Goal: Task Accomplishment & Management: Complete application form

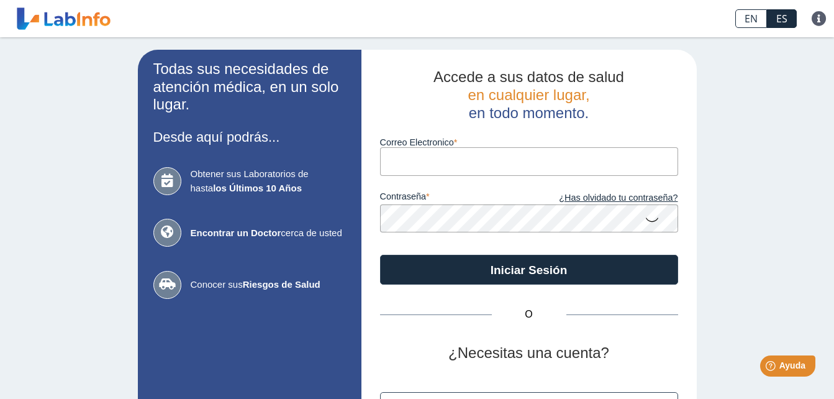
click at [429, 158] on input "Correo Electronico" at bounding box center [529, 161] width 298 height 28
click at [380, 255] on button "Iniciar Sesión" at bounding box center [529, 270] width 298 height 30
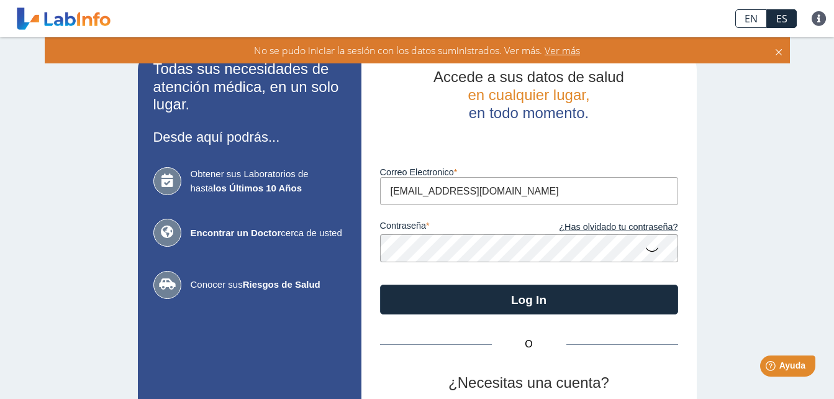
click at [459, 191] on input "[EMAIL_ADDRESS][DOMAIN_NAME]" at bounding box center [529, 191] width 298 height 28
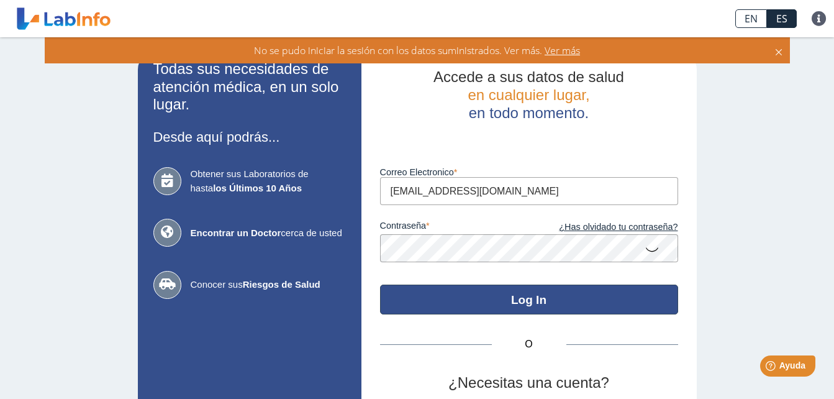
click at [481, 299] on div "Accede a sus datos de salud en cualquier lugar, en todo momento. Luego de vario…" at bounding box center [530, 275] width 336 height 450
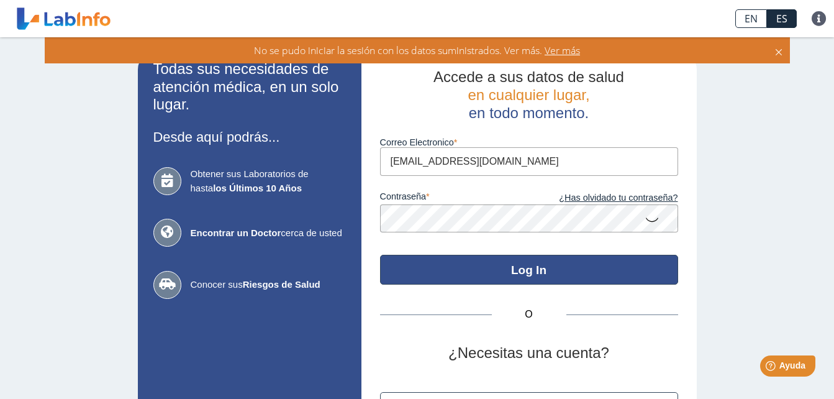
click at [490, 273] on button "Log In" at bounding box center [529, 270] width 298 height 30
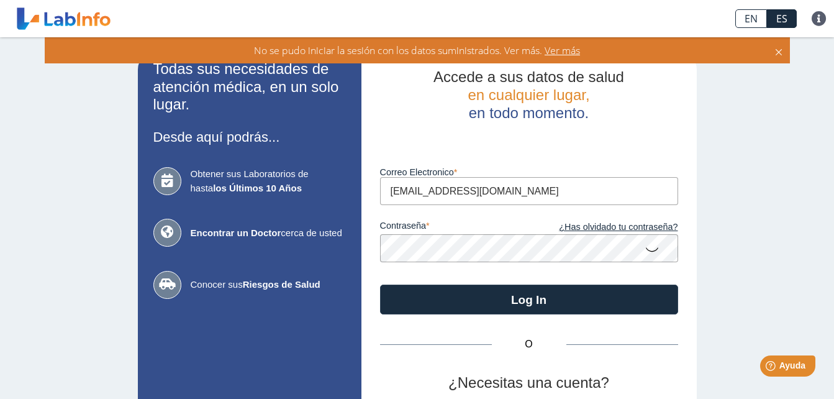
click at [464, 191] on input "[EMAIL_ADDRESS][DOMAIN_NAME]" at bounding box center [529, 191] width 298 height 28
type input "[EMAIL_ADDRESS][DOMAIN_NAME]"
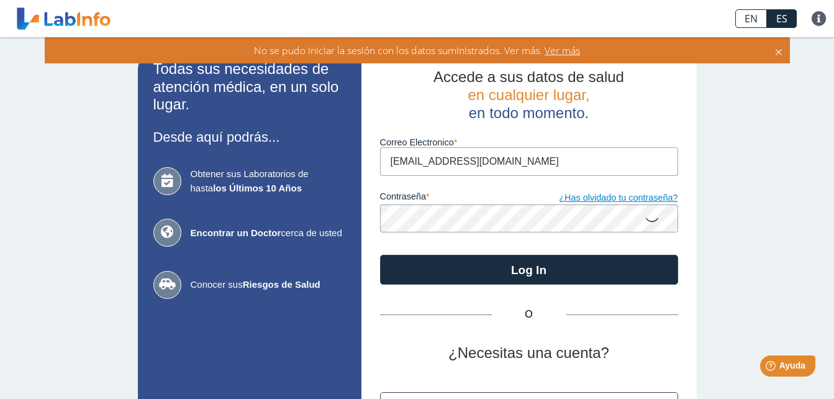
click at [591, 226] on div "contraseña ¿Has olvidado tu contraseña?" at bounding box center [529, 204] width 298 height 57
click at [598, 197] on link "¿Has olvidado tu contraseña?" at bounding box center [603, 198] width 149 height 14
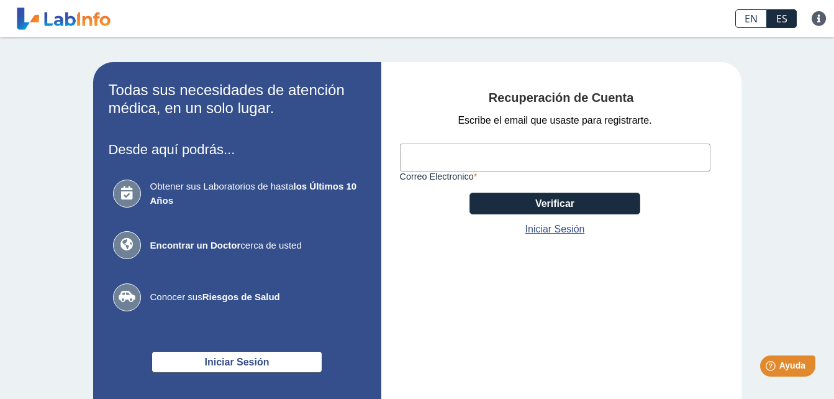
click at [683, 202] on div "Escribe el email que usaste para registrarte. Correo Electronico Verificar Inic…" at bounding box center [555, 175] width 311 height 124
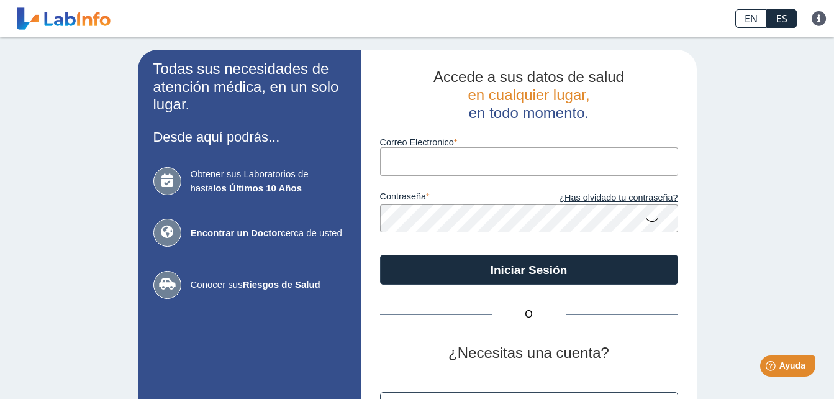
click at [399, 171] on input "Correo Electronico" at bounding box center [529, 161] width 298 height 28
type input "[EMAIL_ADDRESS][DOMAIN_NAME]"
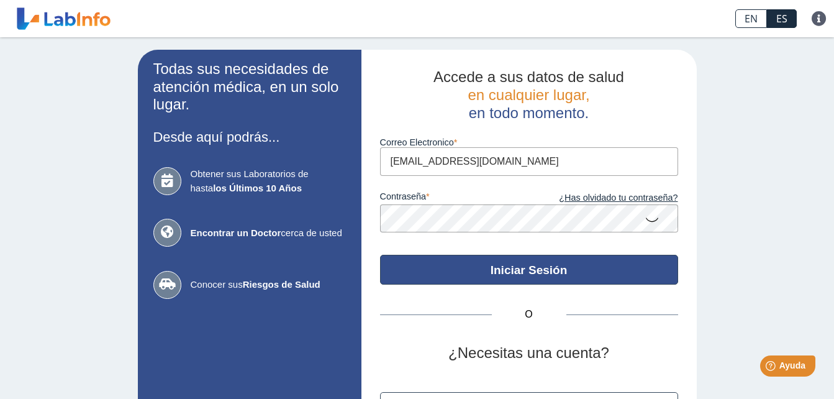
click at [531, 269] on button "Iniciar Sesión" at bounding box center [529, 270] width 298 height 30
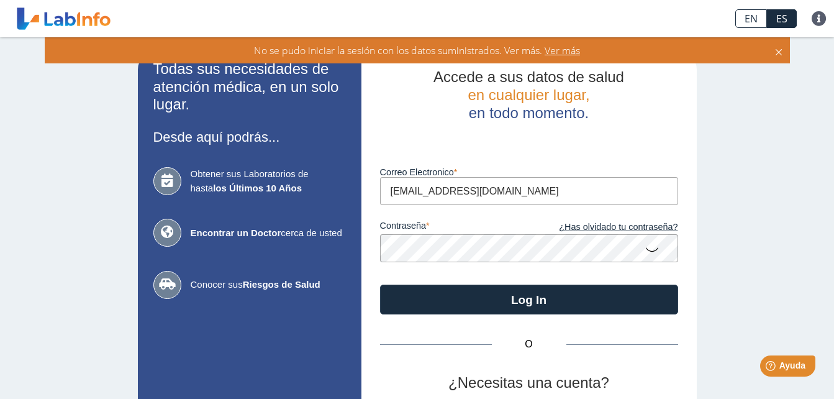
click at [645, 251] on icon at bounding box center [652, 249] width 15 height 24
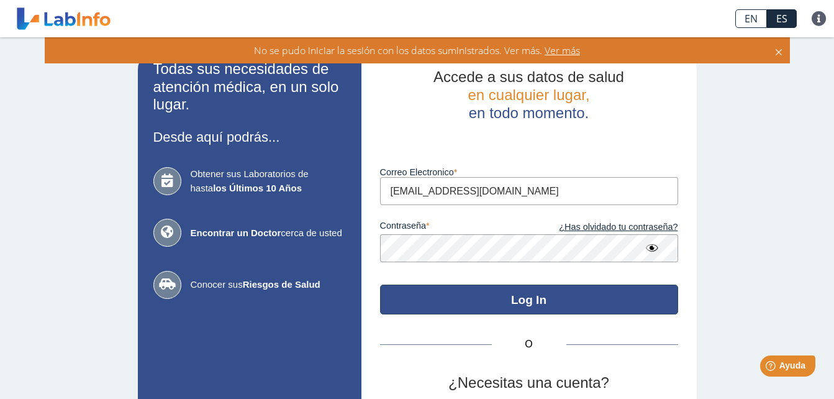
click at [503, 293] on button "Log In" at bounding box center [529, 300] width 298 height 30
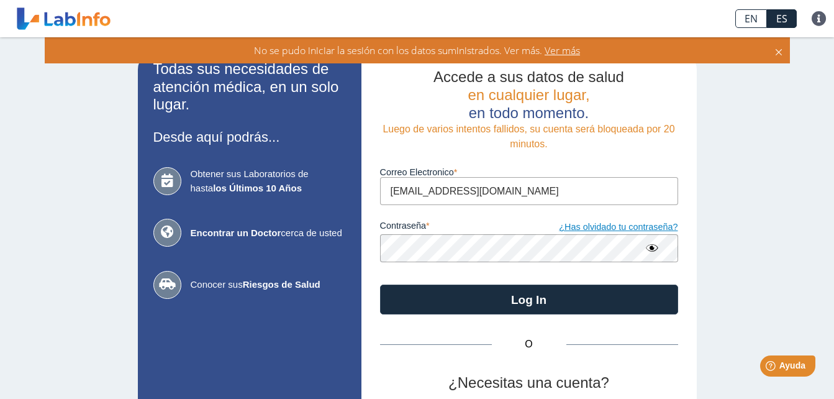
click at [592, 229] on link "¿Has olvidado tu contraseña?" at bounding box center [603, 228] width 149 height 14
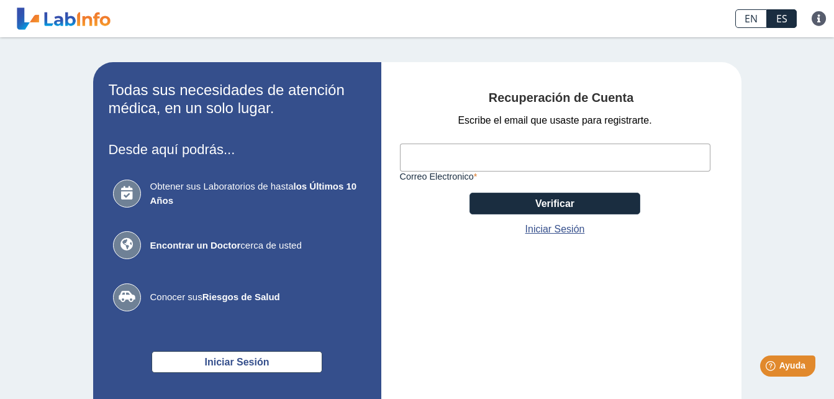
click at [458, 162] on input "Correo Electronico" at bounding box center [555, 158] width 311 height 28
type input "[EMAIL_ADDRESS][DOMAIN_NAME]"
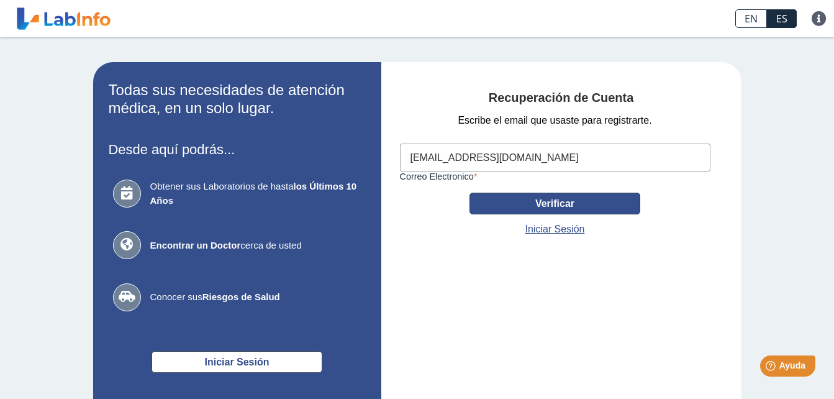
click at [529, 207] on button "Verificar" at bounding box center [555, 204] width 171 height 22
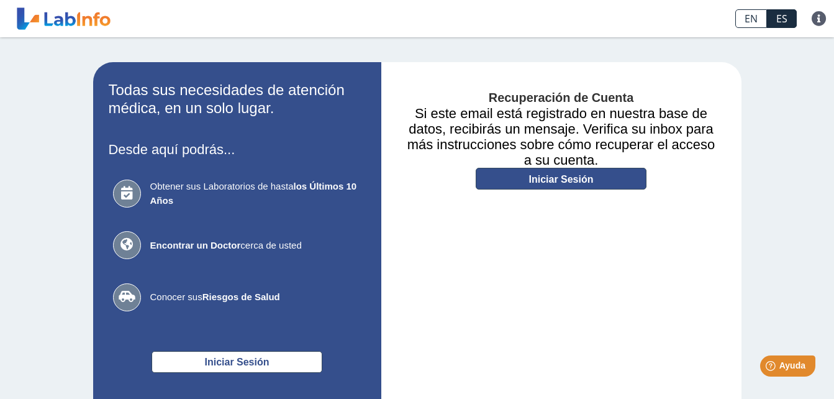
click at [539, 181] on link "Iniciar Sesión" at bounding box center [561, 179] width 171 height 22
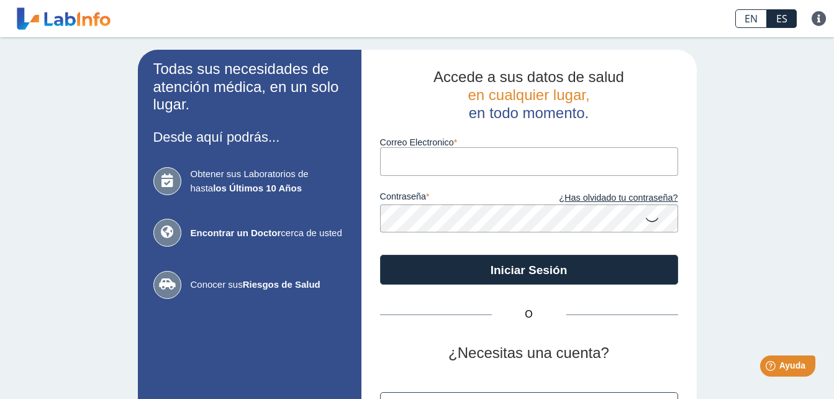
click at [464, 168] on input "Correo Electronico" at bounding box center [529, 161] width 298 height 28
type input "[EMAIL_ADDRESS][DOMAIN_NAME]"
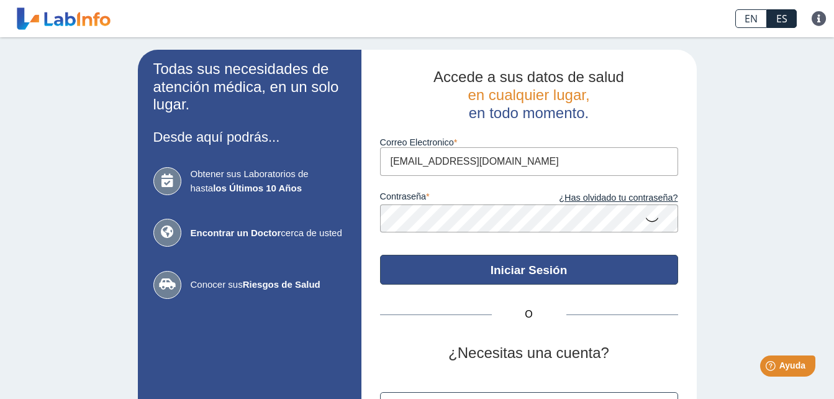
click at [563, 273] on button "Iniciar Sesión" at bounding box center [529, 270] width 298 height 30
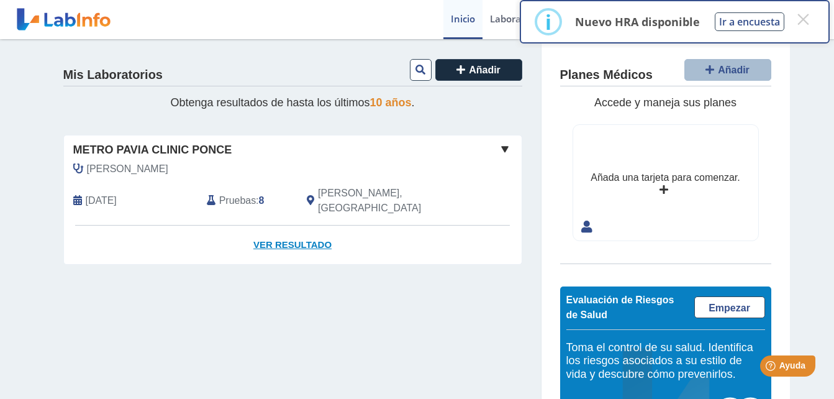
click at [298, 226] on link "Ver Resultado" at bounding box center [293, 245] width 458 height 39
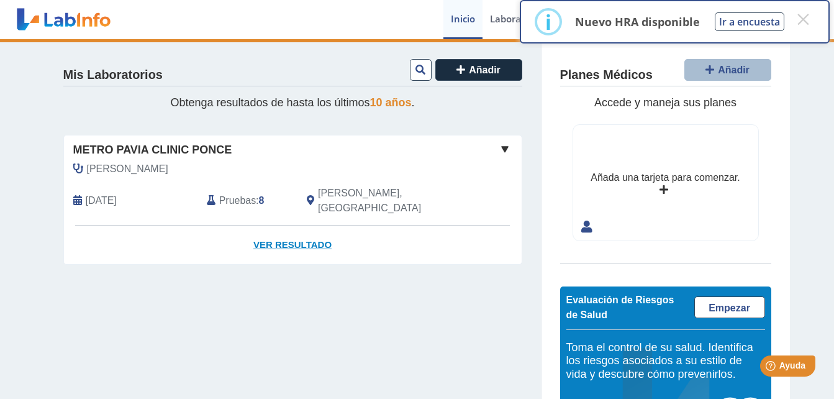
click at [308, 232] on link "Ver Resultado" at bounding box center [293, 245] width 458 height 39
click at [295, 226] on link "Ver Resultado" at bounding box center [293, 245] width 458 height 39
click at [805, 19] on button "×" at bounding box center [803, 19] width 22 height 22
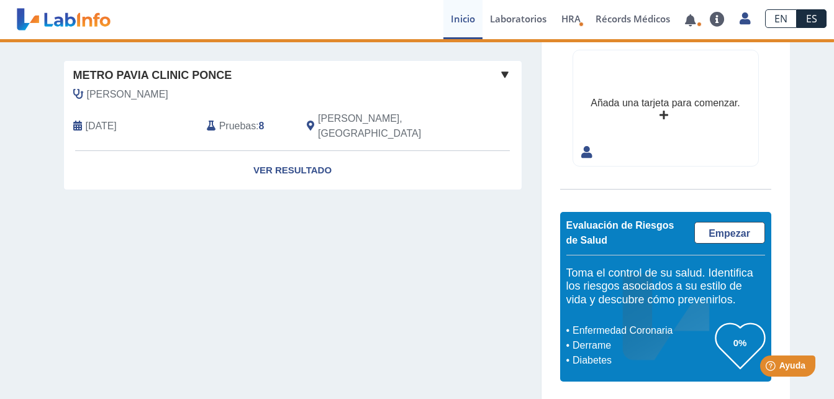
scroll to position [76, 0]
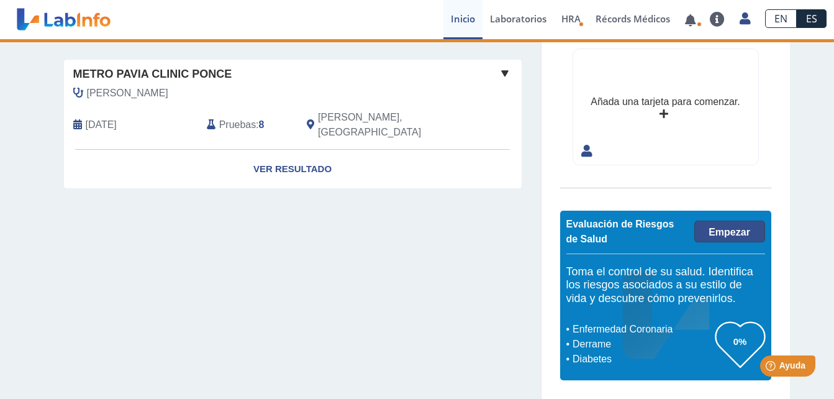
click at [716, 237] on span "Empezar" at bounding box center [730, 232] width 42 height 11
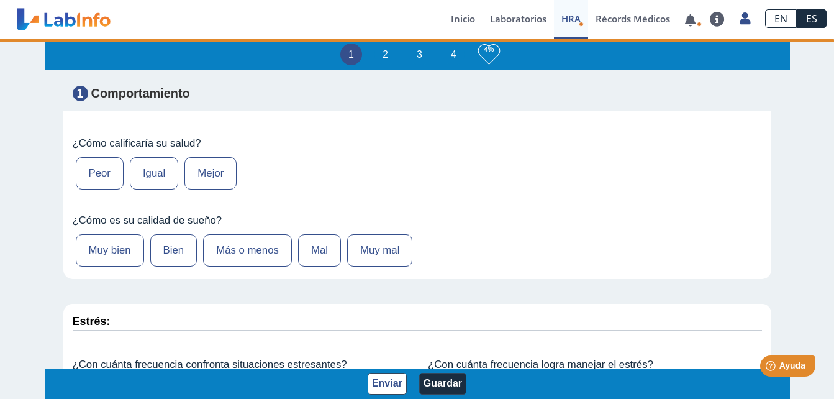
scroll to position [186, 0]
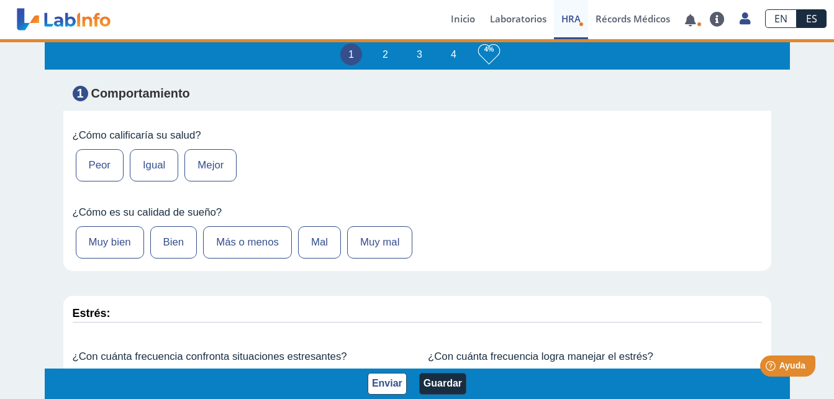
click at [144, 172] on label "Igual" at bounding box center [154, 165] width 48 height 32
click at [0, 0] on input "Igual" at bounding box center [0, 0] width 0 height 0
click at [229, 230] on label "Más o menos" at bounding box center [247, 242] width 89 height 32
click at [0, 0] on input "Más o menos" at bounding box center [0, 0] width 0 height 0
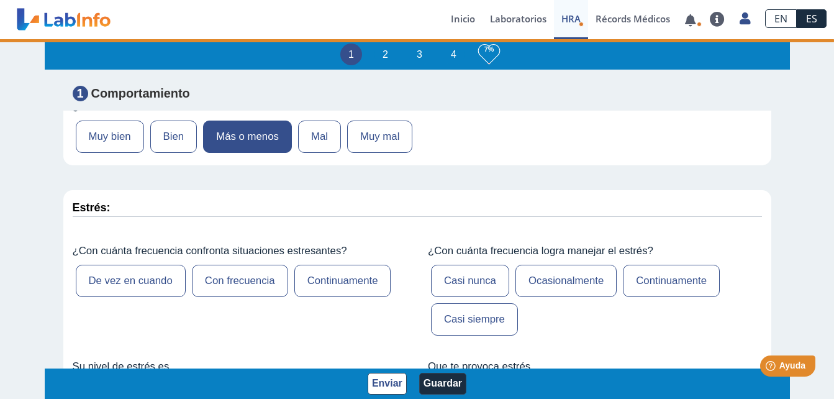
scroll to position [311, 0]
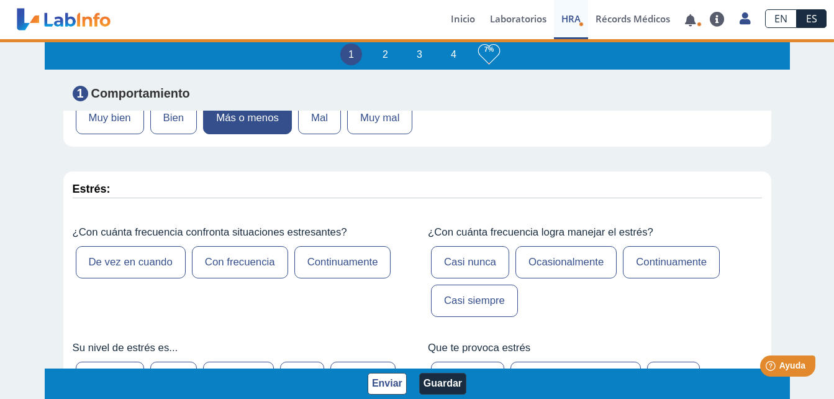
click at [324, 251] on label "Continuamente" at bounding box center [343, 262] width 97 height 32
click at [0, 0] on input "Continuamente" at bounding box center [0, 0] width 0 height 0
click at [651, 261] on label "Continuamente" at bounding box center [671, 262] width 97 height 32
click at [0, 0] on input "Continuamente" at bounding box center [0, 0] width 0 height 0
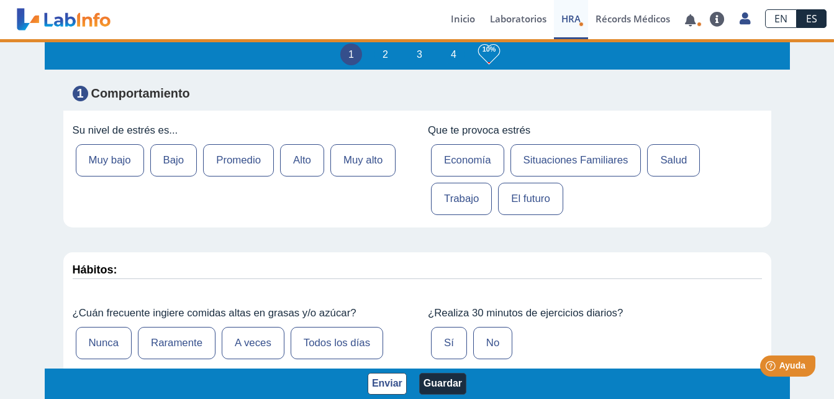
scroll to position [497, 0]
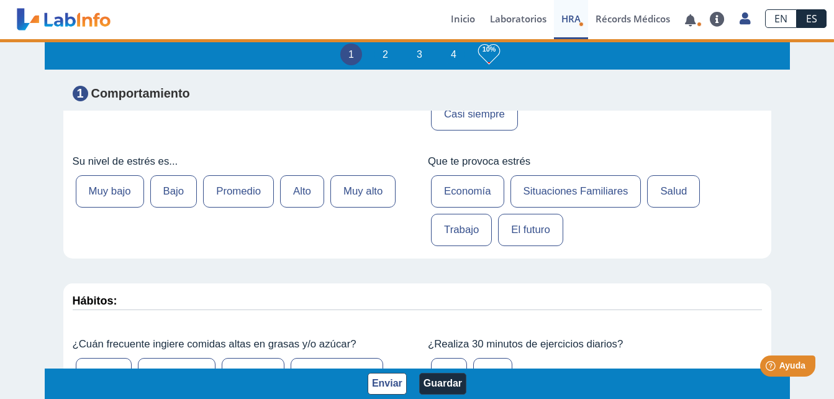
click at [285, 198] on label "Alto" at bounding box center [302, 191] width 44 height 32
click at [0, 0] on input "Alto" at bounding box center [0, 0] width 0 height 0
click at [458, 197] on label "Economía" at bounding box center [467, 191] width 73 height 32
click at [0, 0] on input "Economía" at bounding box center [0, 0] width 0 height 0
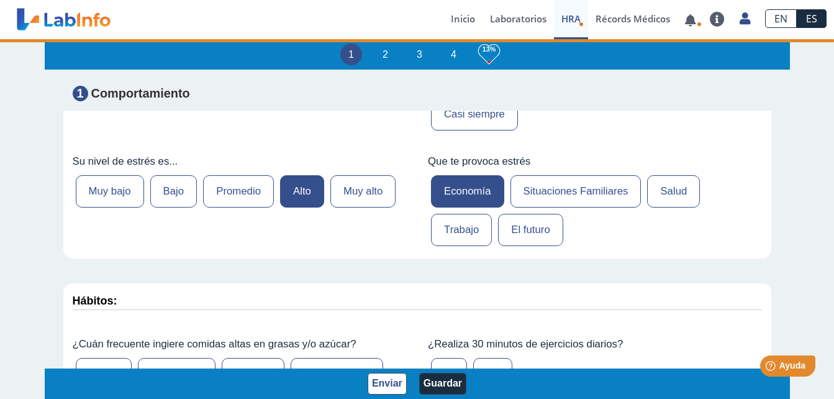
click at [532, 189] on label "Situaciones Familiares" at bounding box center [576, 191] width 131 height 32
click at [0, 0] on input "Situaciones Familiares" at bounding box center [0, 0] width 0 height 0
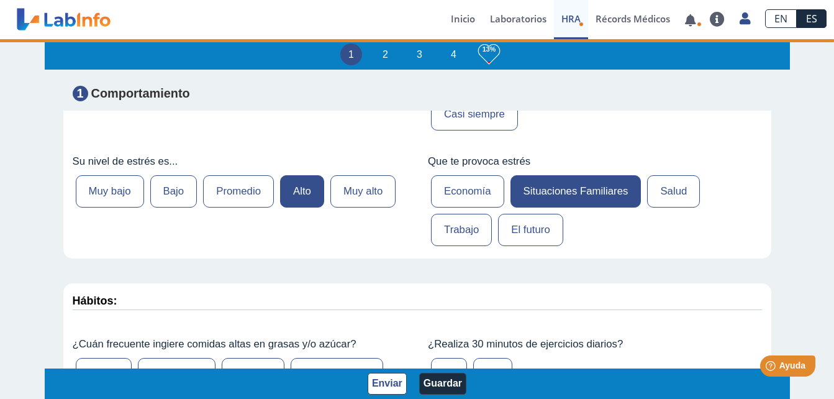
click at [463, 183] on label "Economía" at bounding box center [467, 191] width 73 height 32
click at [0, 0] on input "Economía" at bounding box center [0, 0] width 0 height 0
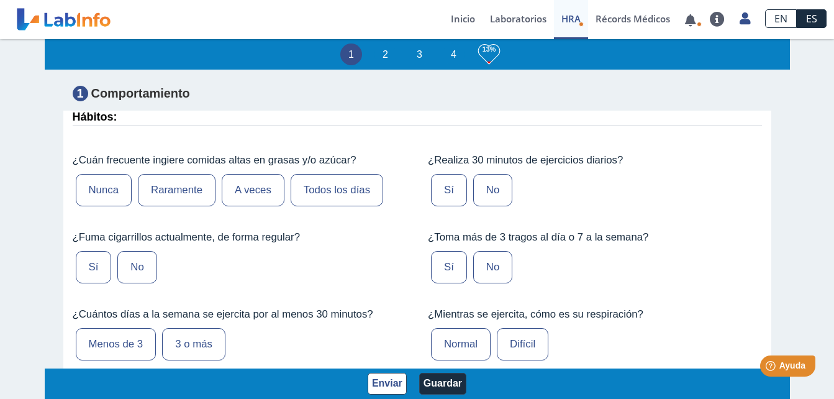
scroll to position [683, 0]
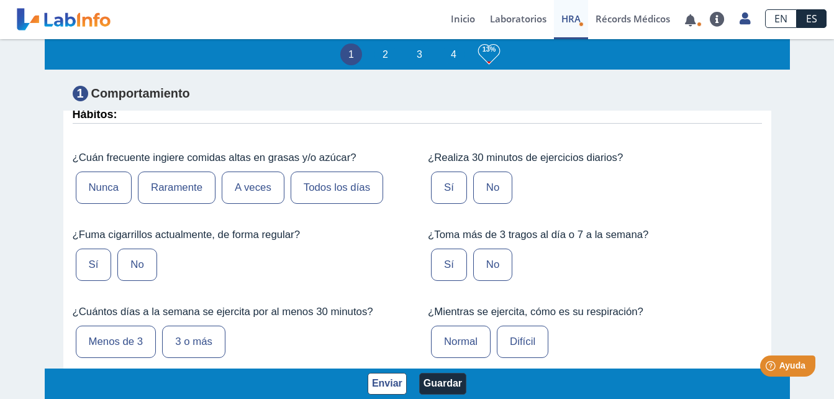
click at [306, 187] on label "Todos los días" at bounding box center [337, 187] width 93 height 32
click at [0, 0] on input "Todos los días" at bounding box center [0, 0] width 0 height 0
click at [452, 186] on label "Sí" at bounding box center [449, 187] width 36 height 32
click at [0, 0] on input "Sí" at bounding box center [0, 0] width 0 height 0
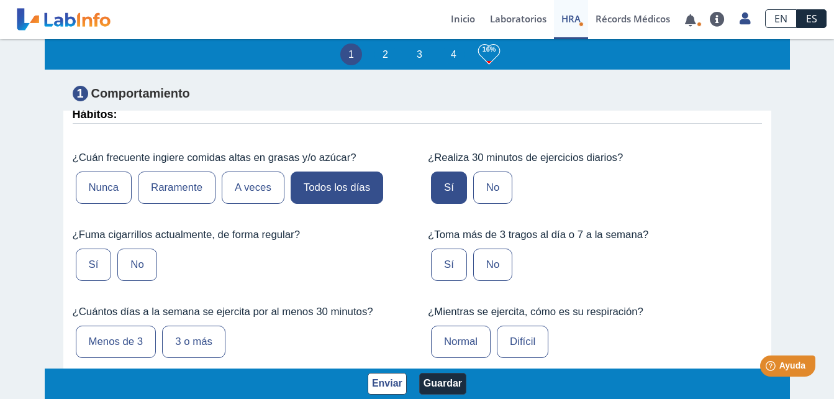
click at [488, 265] on label "No" at bounding box center [492, 265] width 39 height 32
click at [0, 0] on input "No" at bounding box center [0, 0] width 0 height 0
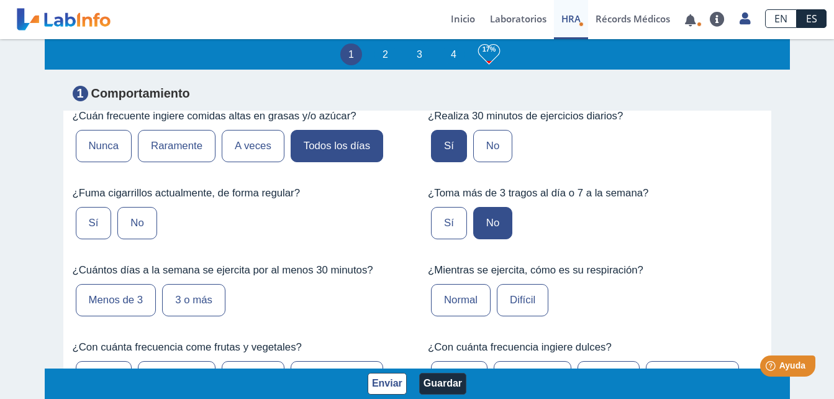
scroll to position [746, 0]
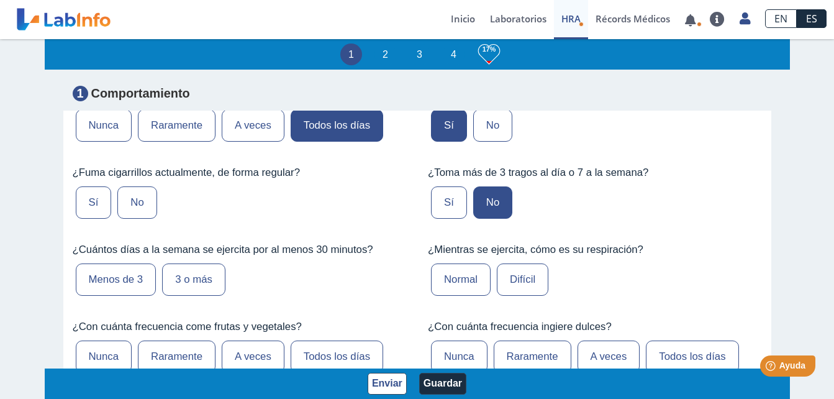
click at [526, 281] on label "Difícil" at bounding box center [523, 279] width 52 height 32
click at [0, 0] on input "Difícil" at bounding box center [0, 0] width 0 height 0
click at [137, 199] on label "No" at bounding box center [136, 202] width 39 height 32
click at [0, 0] on input "No" at bounding box center [0, 0] width 0 height 0
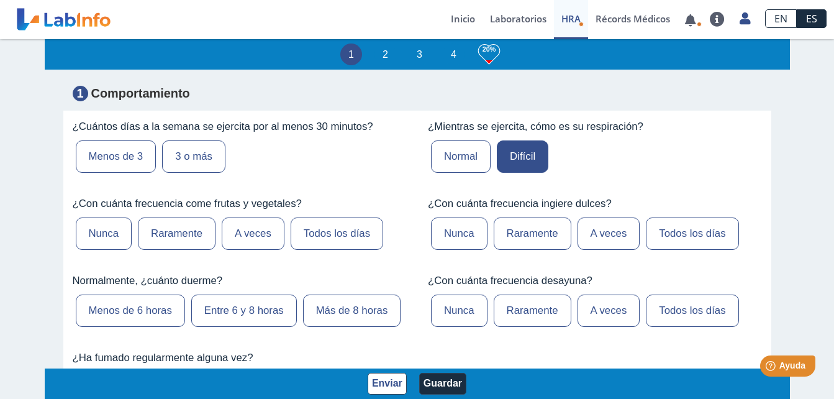
scroll to position [870, 0]
click at [194, 165] on label "3 o más" at bounding box center [193, 155] width 63 height 32
click at [0, 0] on input "3 o más" at bounding box center [0, 0] width 0 height 0
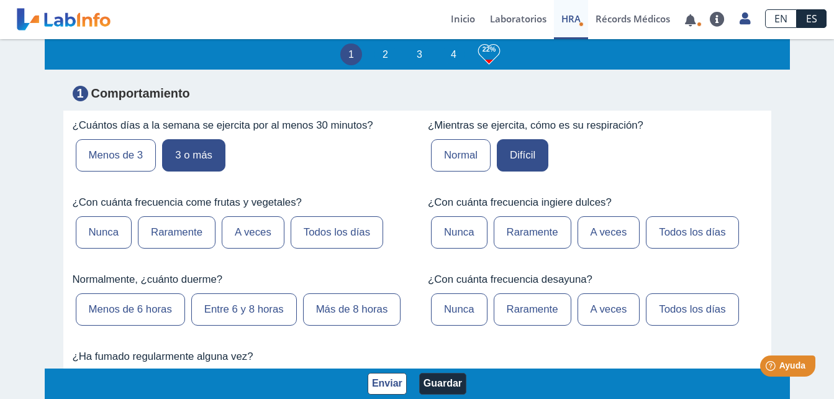
click at [245, 232] on label "A veces" at bounding box center [253, 232] width 63 height 32
click at [0, 0] on input "A veces" at bounding box center [0, 0] width 0 height 0
click at [256, 306] on label "Entre 6 y 8 horas" at bounding box center [244, 309] width 106 height 32
click at [0, 0] on input "Entre 6 y 8 horas" at bounding box center [0, 0] width 0 height 0
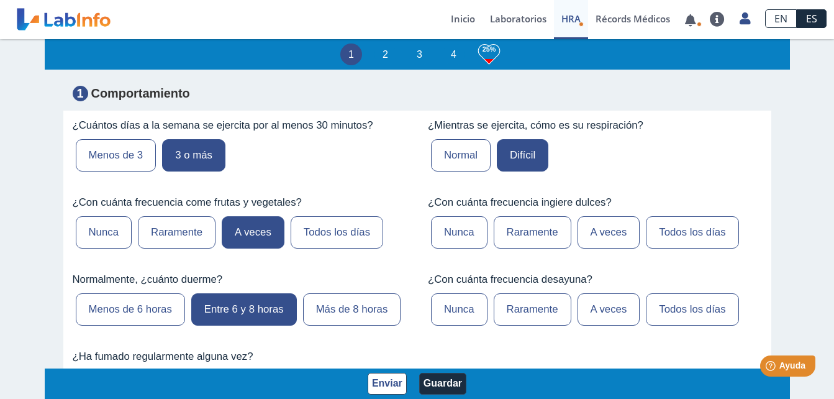
click at [675, 315] on label "Todos los días" at bounding box center [692, 309] width 93 height 32
click at [0, 0] on input "Todos los días" at bounding box center [0, 0] width 0 height 0
click at [589, 237] on label "A veces" at bounding box center [609, 232] width 63 height 32
click at [0, 0] on input "A veces" at bounding box center [0, 0] width 0 height 0
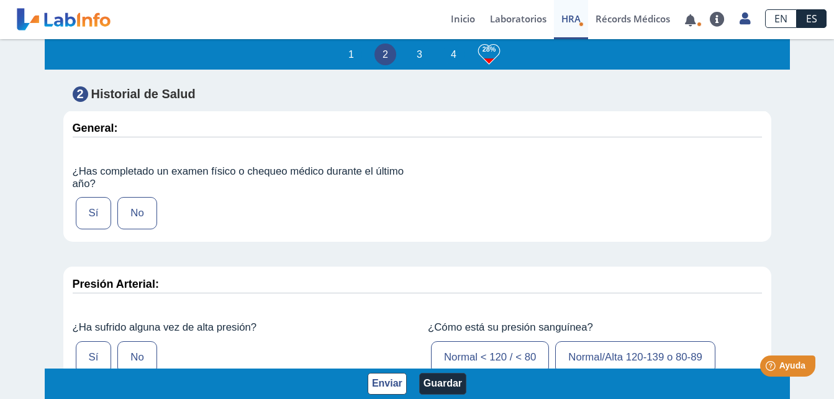
scroll to position [1243, 0]
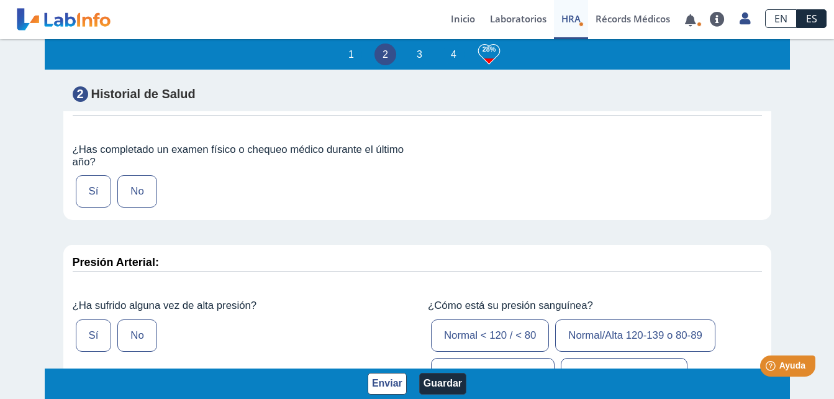
click at [142, 191] on label "No" at bounding box center [136, 191] width 39 height 32
click at [0, 0] on input "No" at bounding box center [0, 0] width 0 height 0
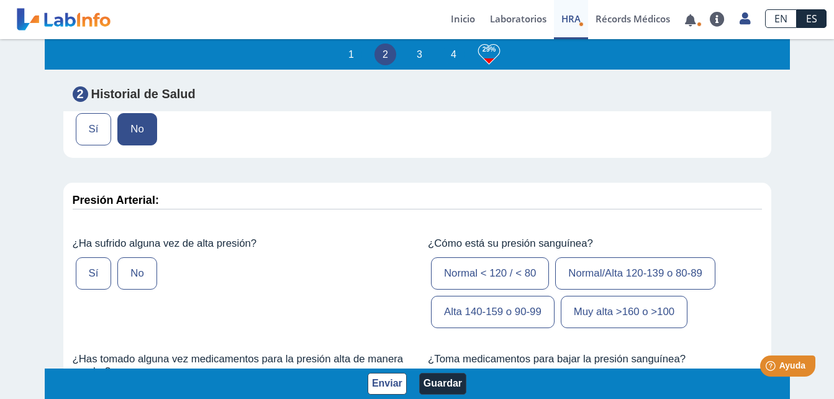
scroll to position [1367, 0]
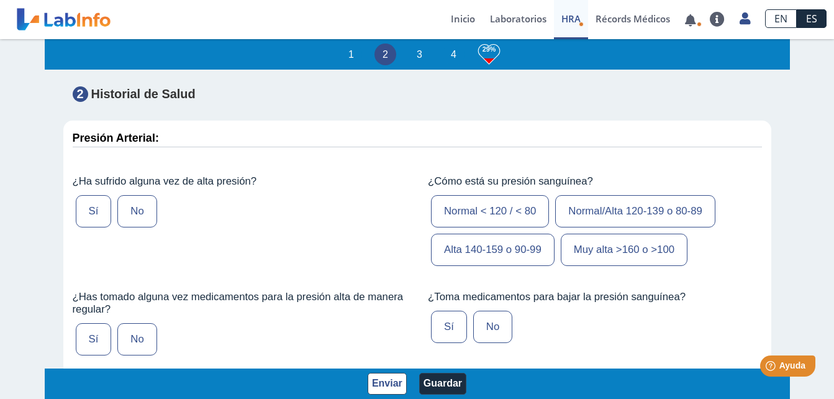
click at [89, 214] on label "Sí" at bounding box center [94, 211] width 36 height 32
click at [0, 0] on input "Sí" at bounding box center [0, 0] width 0 height 0
click at [573, 207] on label "Normal/Alta 120-139 o 80-89" at bounding box center [635, 211] width 160 height 32
click at [0, 0] on input "Normal/Alta 120-139 o 80-89" at bounding box center [0, 0] width 0 height 0
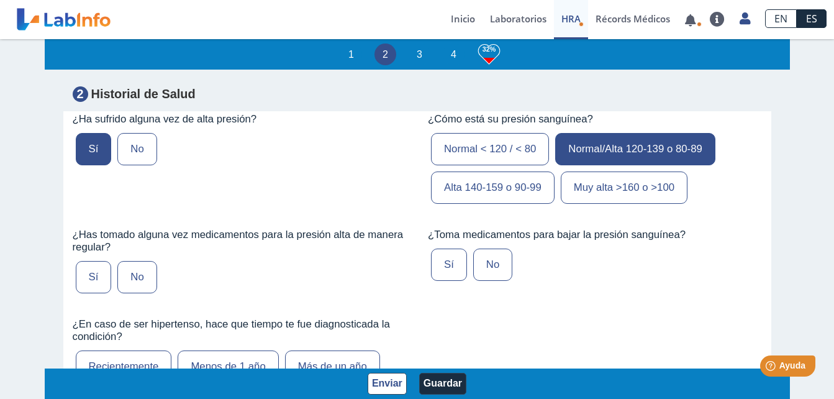
scroll to position [1491, 0]
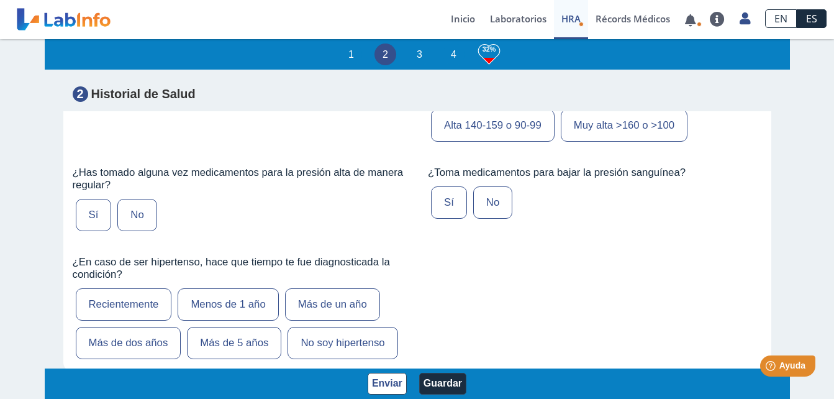
click at [480, 198] on label "No" at bounding box center [492, 202] width 39 height 32
click at [0, 0] on input "No" at bounding box center [0, 0] width 0 height 0
click at [139, 212] on label "No" at bounding box center [136, 215] width 39 height 32
click at [0, 0] on input "No" at bounding box center [0, 0] width 0 height 0
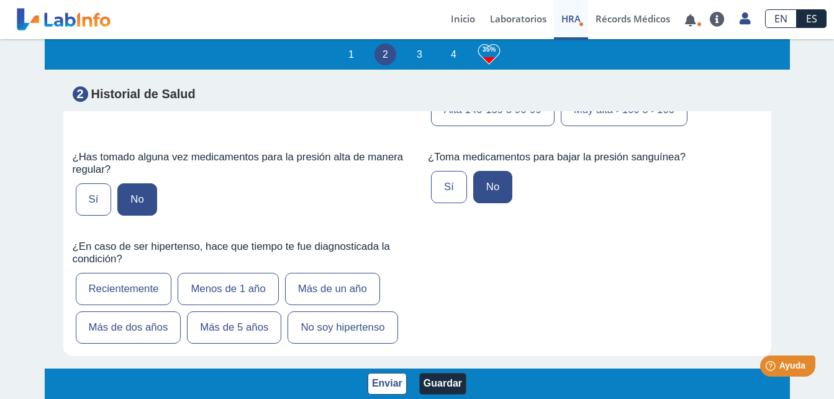
scroll to position [1553, 0]
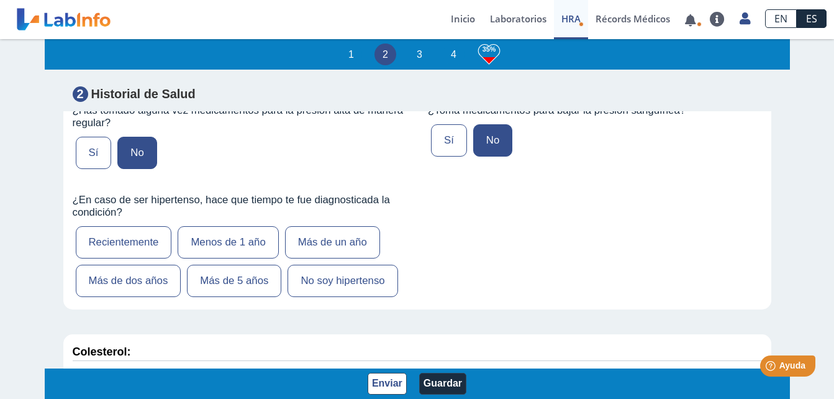
click at [345, 285] on label "No soy hipertenso" at bounding box center [343, 281] width 110 height 32
click at [0, 0] on input "No soy hipertenso" at bounding box center [0, 0] width 0 height 0
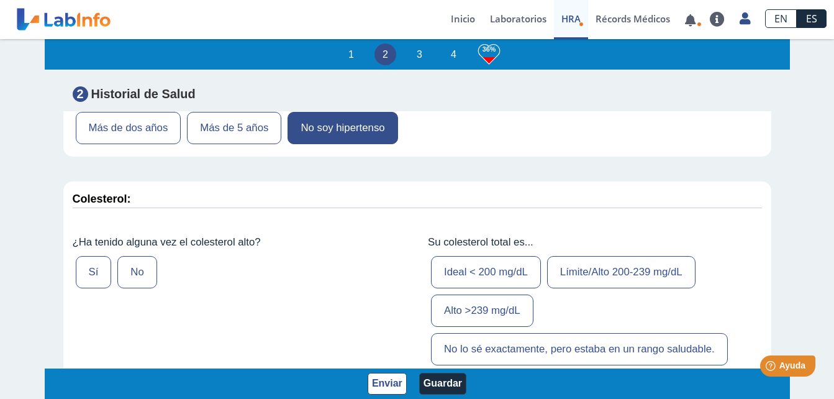
scroll to position [1740, 0]
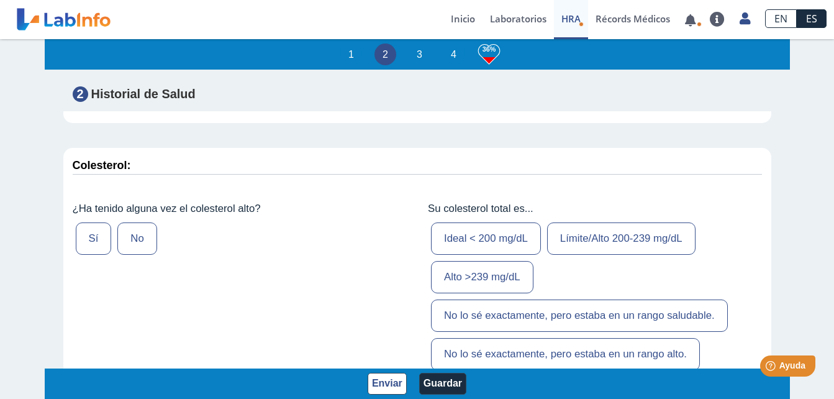
click at [91, 232] on label "Sí" at bounding box center [94, 238] width 36 height 32
click at [0, 0] on input "Sí" at bounding box center [0, 0] width 0 height 0
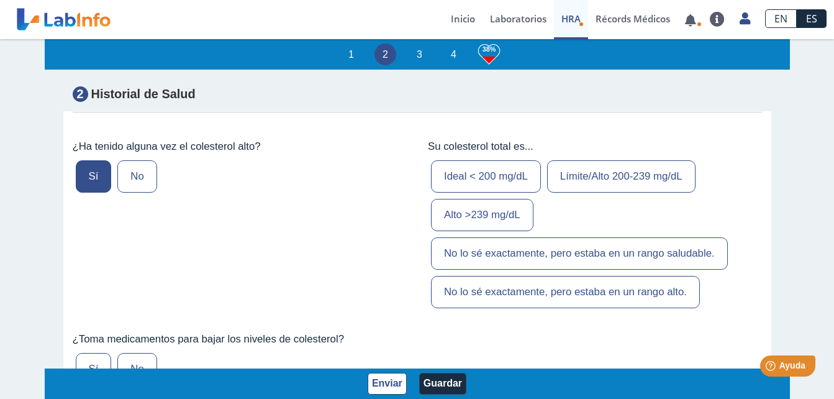
click at [585, 175] on label "Límite/Alto 200-239 mg/dL" at bounding box center [621, 176] width 148 height 32
click at [0, 0] on input "Límite/Alto 200-239 mg/dL" at bounding box center [0, 0] width 0 height 0
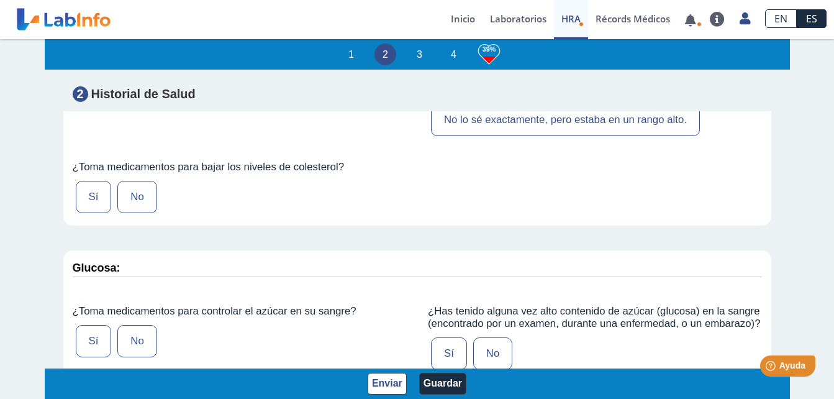
scroll to position [1988, 0]
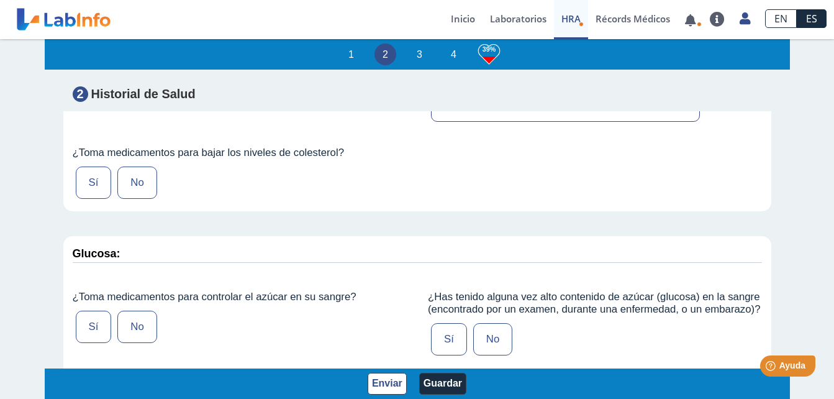
click at [148, 192] on label "No" at bounding box center [136, 183] width 39 height 32
click at [0, 0] on input "No" at bounding box center [0, 0] width 0 height 0
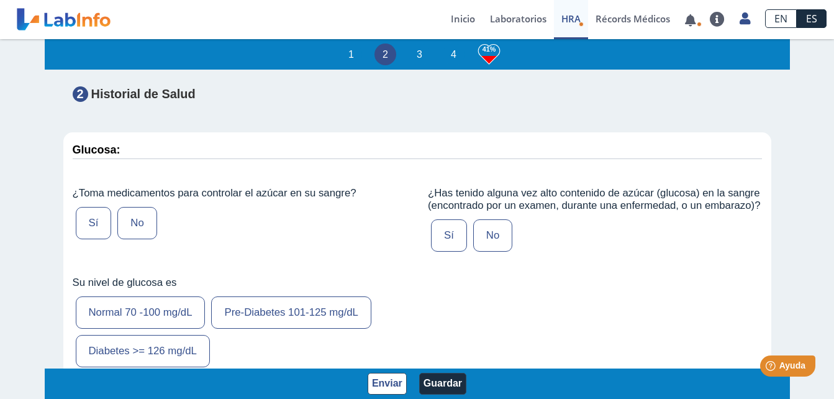
scroll to position [2113, 0]
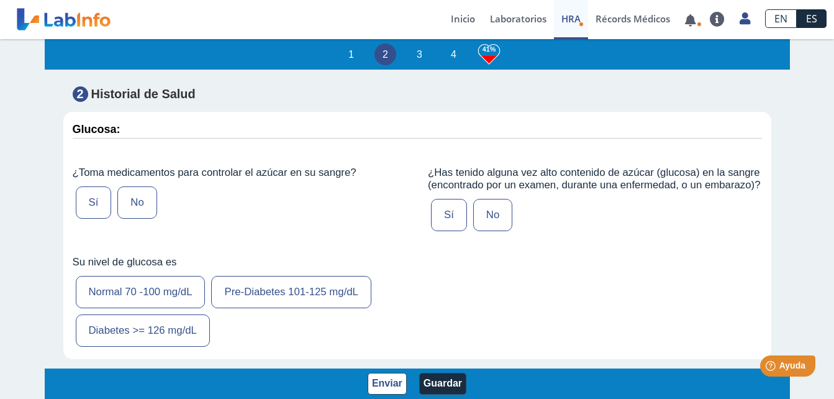
click at [138, 203] on label "No" at bounding box center [136, 202] width 39 height 32
click at [0, 0] on input "No" at bounding box center [0, 0] width 0 height 0
click at [498, 218] on label "No" at bounding box center [492, 215] width 39 height 32
click at [0, 0] on input "No" at bounding box center [0, 0] width 0 height 0
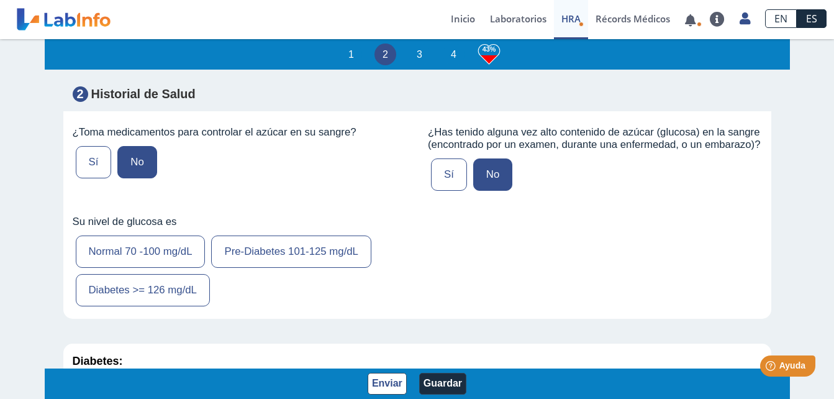
scroll to position [2175, 0]
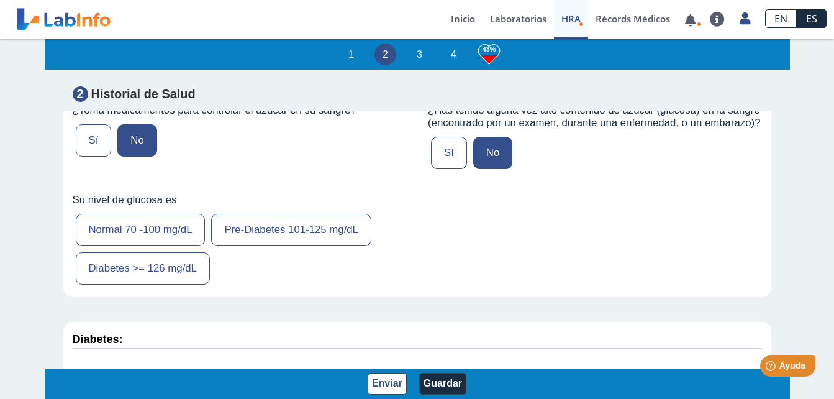
click at [171, 223] on label "Normal 70 -100 mg/dL" at bounding box center [141, 230] width 130 height 32
click at [0, 0] on input "Normal 70 -100 mg/dL" at bounding box center [0, 0] width 0 height 0
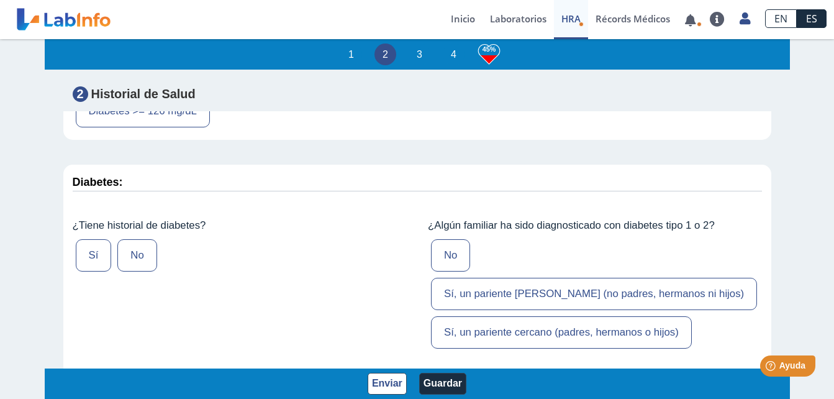
scroll to position [2361, 0]
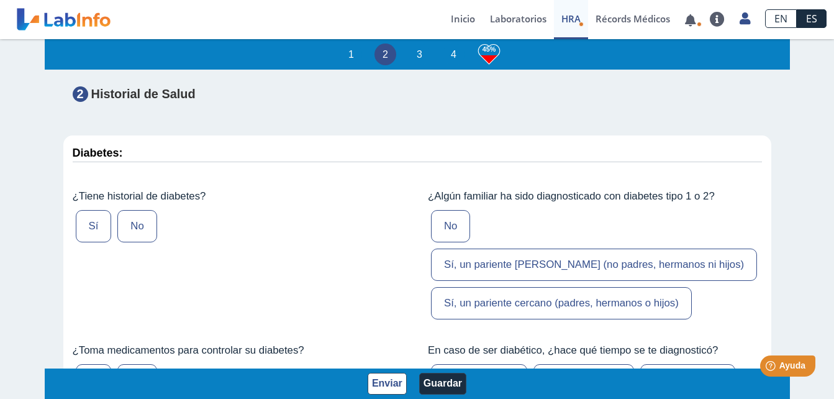
click at [139, 224] on label "No" at bounding box center [136, 226] width 39 height 32
click at [0, 0] on input "No" at bounding box center [0, 0] width 0 height 0
click at [506, 287] on label "Sí, un pariente cercano (padres, hermanos o hijos)" at bounding box center [561, 303] width 261 height 32
click at [0, 0] on input "Sí, un pariente cercano (padres, hermanos o hijos)" at bounding box center [0, 0] width 0 height 0
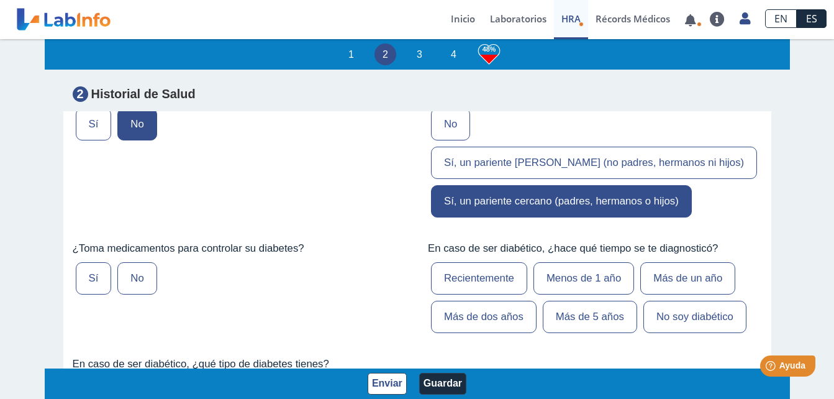
scroll to position [2485, 0]
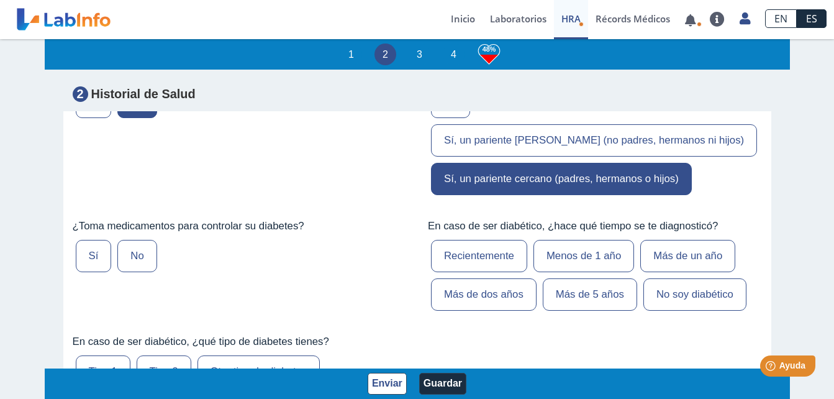
click at [126, 240] on label "No" at bounding box center [136, 256] width 39 height 32
click at [0, 0] on input "No" at bounding box center [0, 0] width 0 height 0
click at [675, 278] on label "No soy diabético" at bounding box center [695, 294] width 103 height 32
click at [0, 0] on input "No soy diabético" at bounding box center [0, 0] width 0 height 0
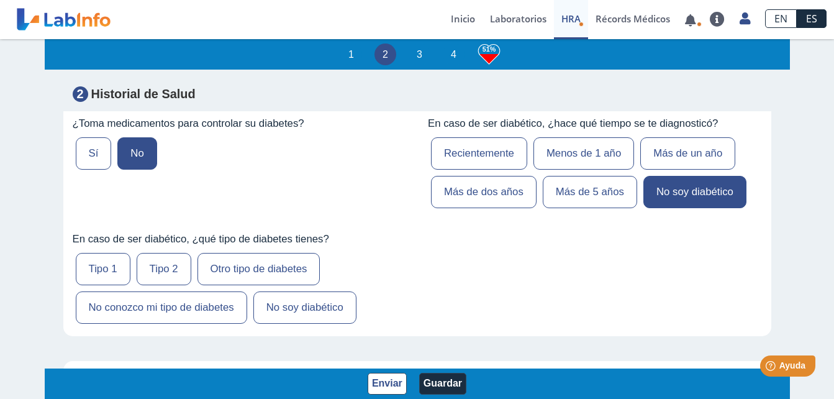
scroll to position [2610, 0]
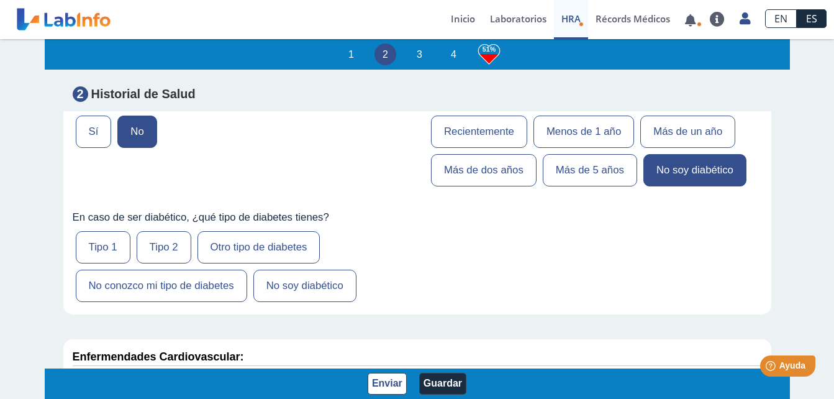
click at [304, 270] on label "No soy diabético" at bounding box center [305, 286] width 103 height 32
click at [0, 0] on input "No soy diabético" at bounding box center [0, 0] width 0 height 0
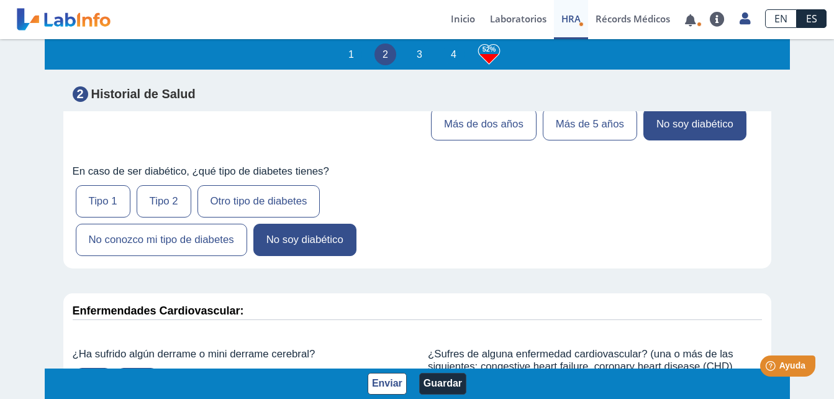
scroll to position [2796, 0]
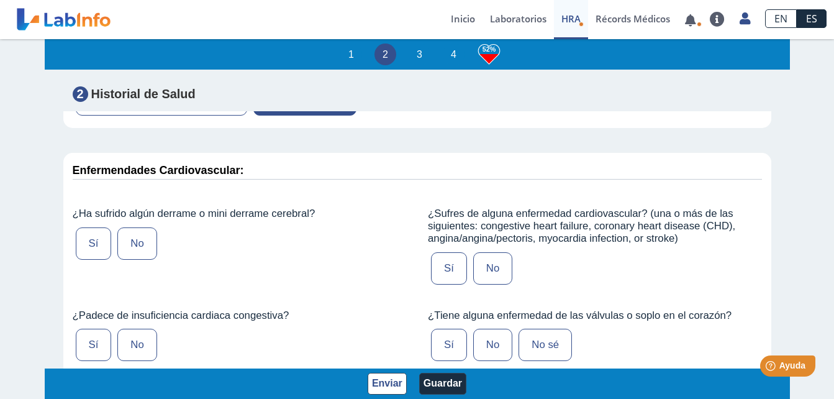
click at [124, 227] on label "No" at bounding box center [136, 243] width 39 height 32
click at [0, 0] on input "No" at bounding box center [0, 0] width 0 height 0
click at [140, 329] on label "No" at bounding box center [136, 345] width 39 height 32
click at [0, 0] on input "No" at bounding box center [0, 0] width 0 height 0
click at [482, 252] on label "No" at bounding box center [492, 268] width 39 height 32
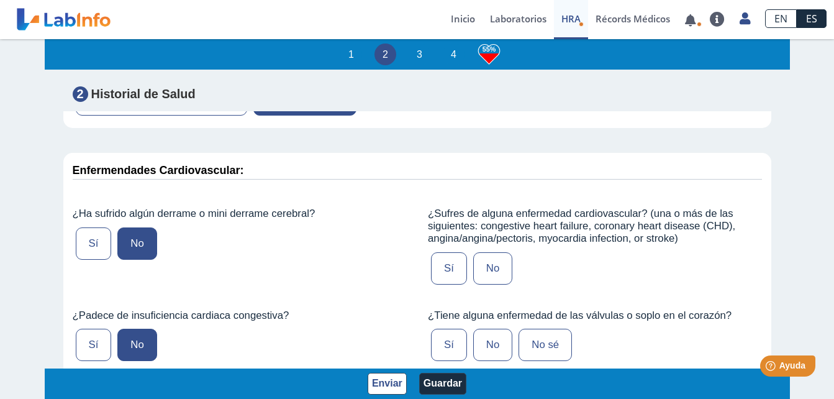
click at [0, 0] on input "No" at bounding box center [0, 0] width 0 height 0
click at [530, 329] on label "No sé" at bounding box center [545, 345] width 53 height 32
click at [0, 0] on input "No sé" at bounding box center [0, 0] width 0 height 0
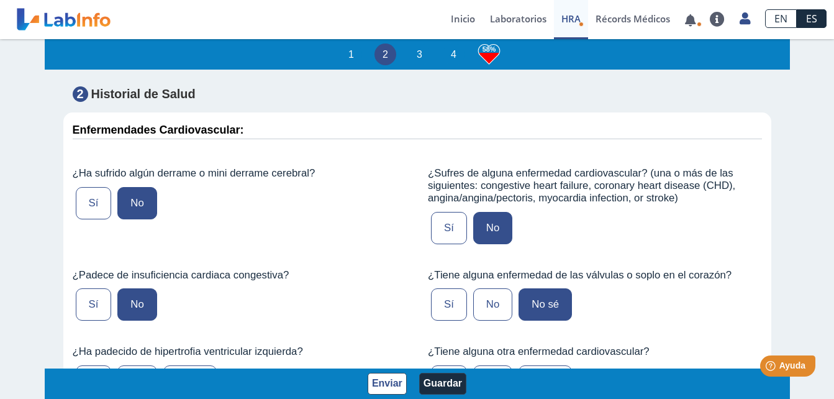
scroll to position [2858, 0]
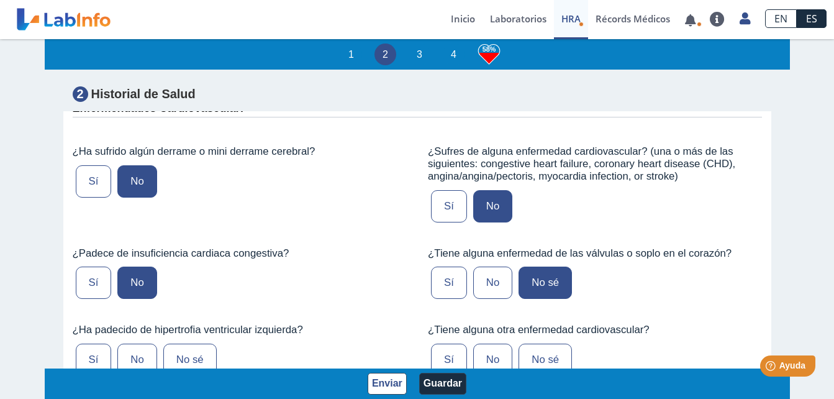
click at [450, 267] on label "Sí" at bounding box center [449, 283] width 36 height 32
click at [0, 0] on input "Sí" at bounding box center [0, 0] width 0 height 0
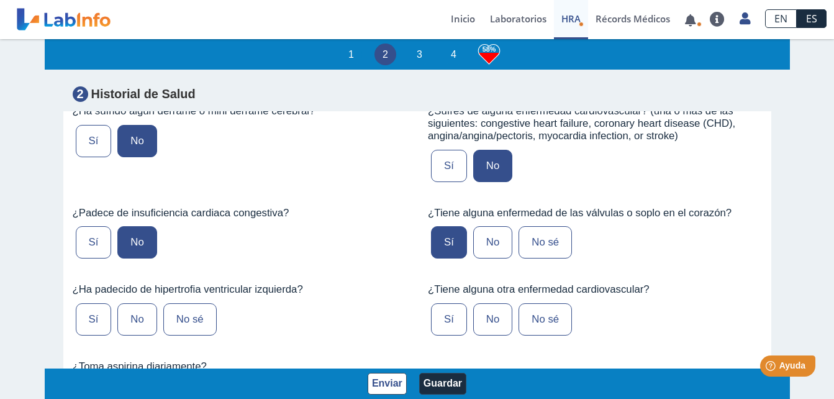
scroll to position [2920, 0]
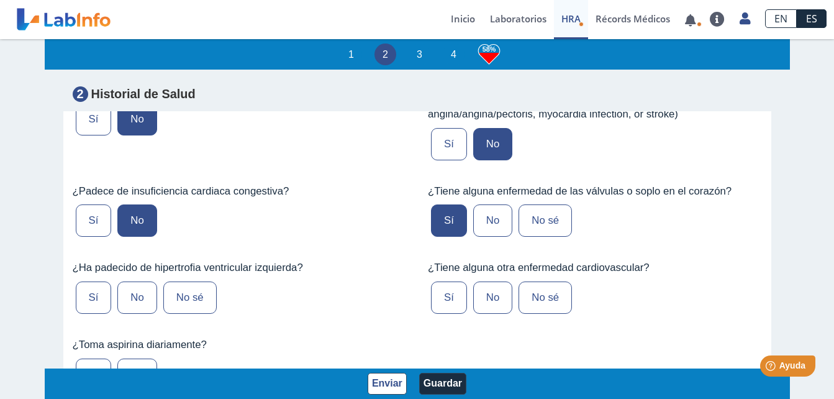
click at [488, 281] on label "No" at bounding box center [492, 297] width 39 height 32
click at [0, 0] on input "No" at bounding box center [0, 0] width 0 height 0
click at [178, 281] on label "No sé" at bounding box center [189, 297] width 53 height 32
click at [0, 0] on input "No sé" at bounding box center [0, 0] width 0 height 0
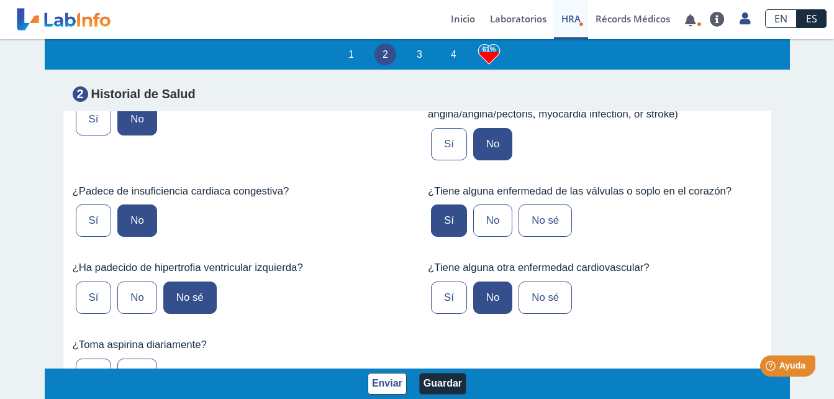
click at [142, 359] on label "No" at bounding box center [136, 375] width 39 height 32
click at [0, 0] on input "No" at bounding box center [0, 0] width 0 height 0
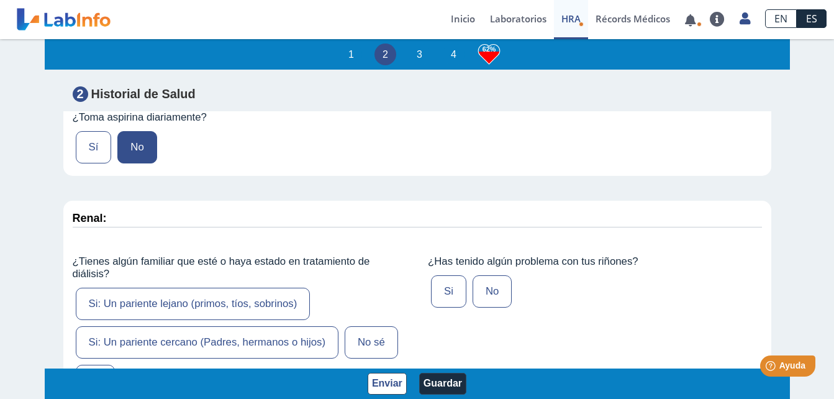
scroll to position [3169, 0]
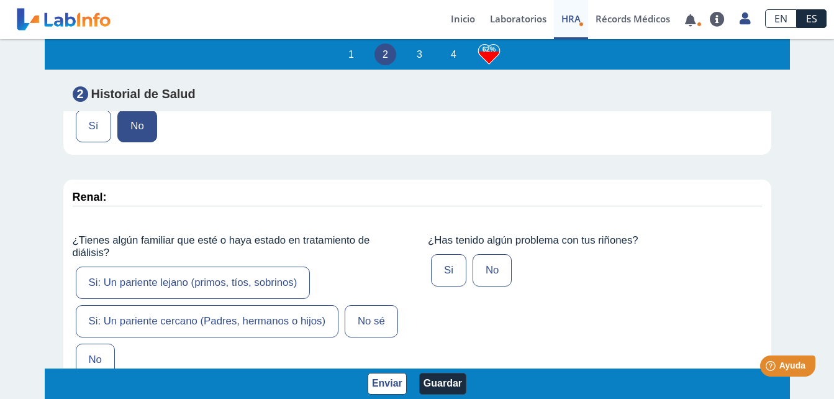
click at [488, 254] on label "No" at bounding box center [492, 270] width 39 height 32
click at [0, 0] on input "No" at bounding box center [0, 0] width 0 height 0
click at [98, 344] on label "No" at bounding box center [95, 360] width 39 height 32
click at [0, 0] on input "No" at bounding box center [0, 0] width 0 height 0
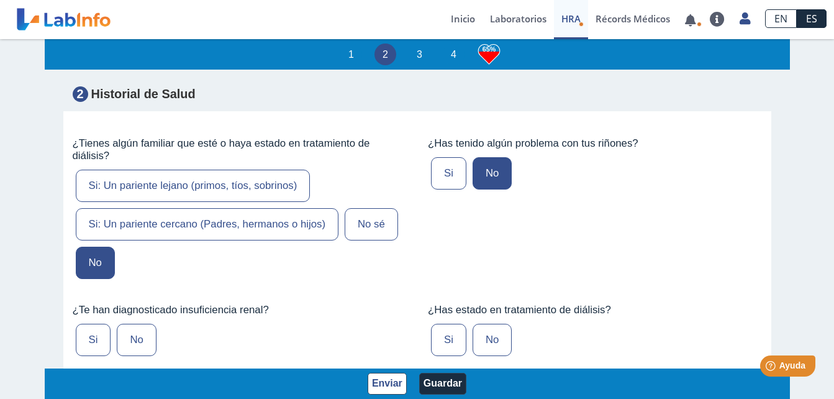
scroll to position [3293, 0]
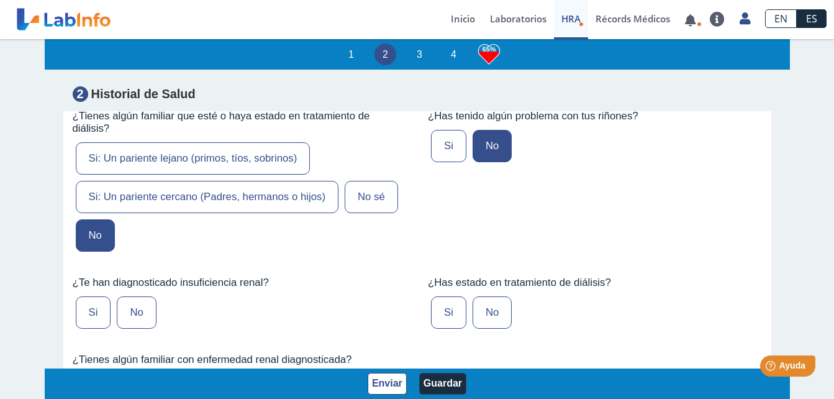
click at [128, 296] on label "No" at bounding box center [136, 312] width 39 height 32
click at [0, 0] on input "No" at bounding box center [0, 0] width 0 height 0
click at [478, 296] on label "No" at bounding box center [492, 312] width 39 height 32
click at [0, 0] on input "No" at bounding box center [0, 0] width 0 height 0
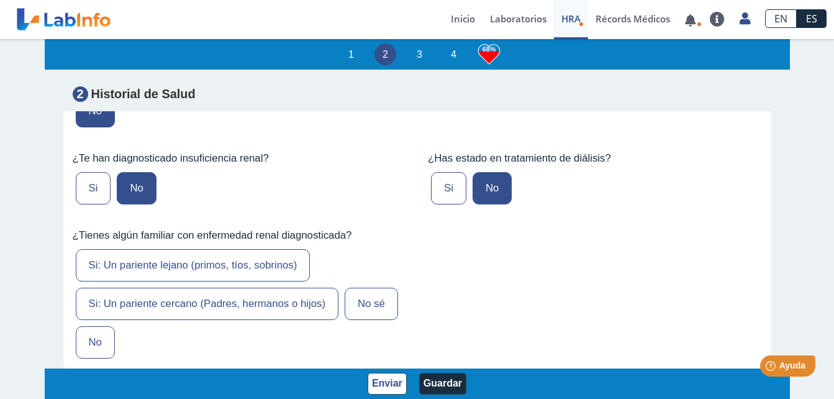
click at [100, 326] on label "No" at bounding box center [95, 342] width 39 height 32
click at [0, 0] on input "No" at bounding box center [0, 0] width 0 height 0
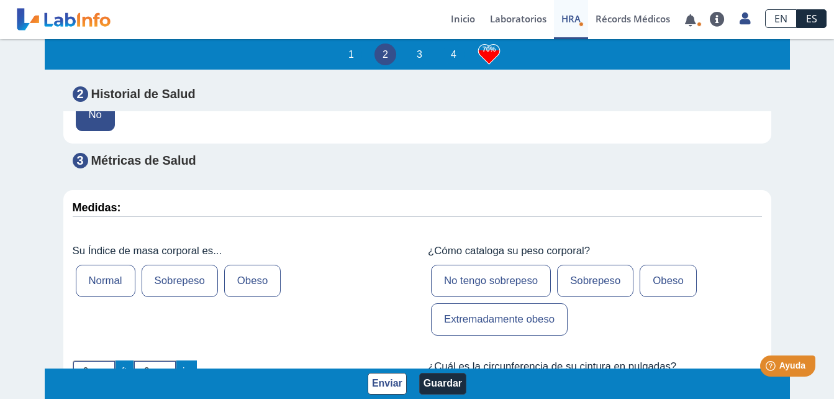
scroll to position [3666, 0]
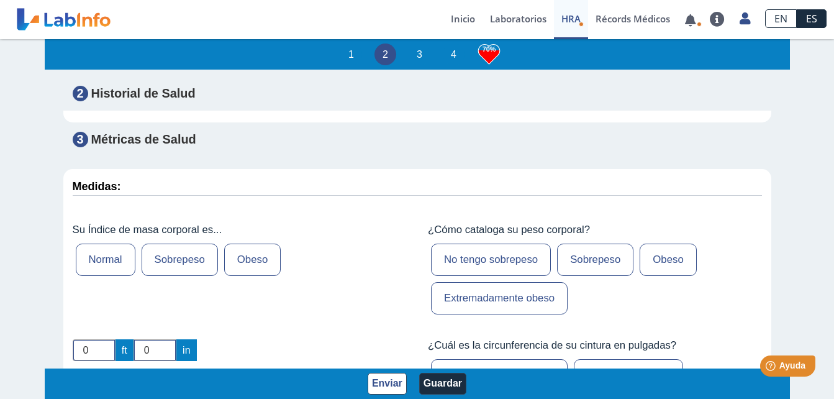
click at [184, 244] on label "Sobrepeso" at bounding box center [180, 260] width 76 height 32
click at [0, 0] on input "Sobrepeso" at bounding box center [0, 0] width 0 height 0
click at [238, 244] on label "Obeso" at bounding box center [252, 260] width 57 height 32
click at [0, 0] on input "Obeso" at bounding box center [0, 0] width 0 height 0
click at [640, 244] on label "Obeso" at bounding box center [668, 260] width 57 height 32
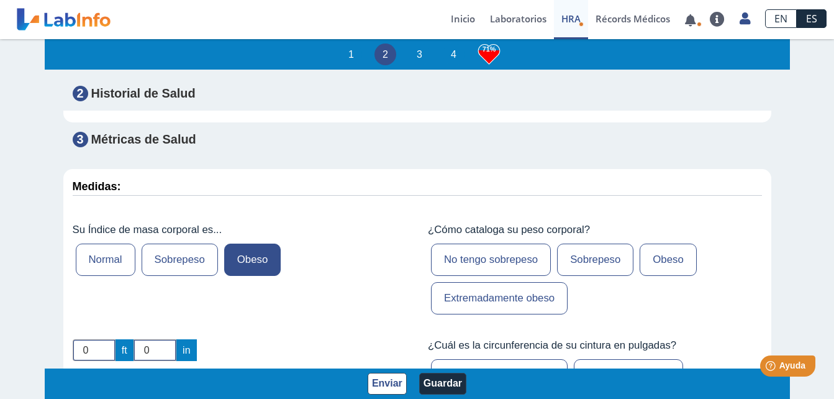
click at [0, 0] on input "Obeso" at bounding box center [0, 0] width 0 height 0
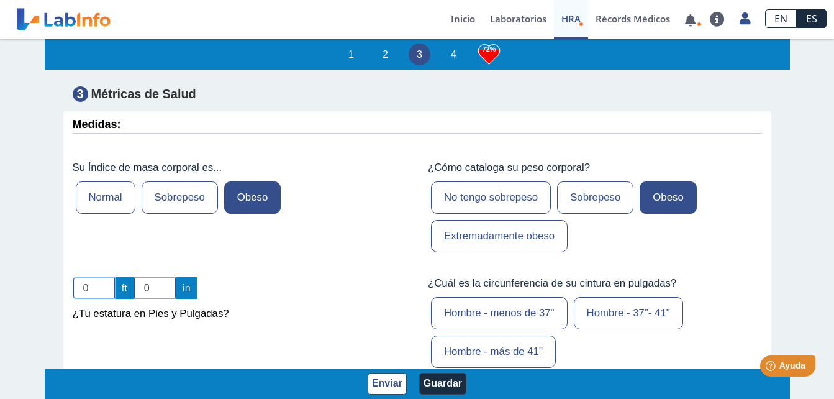
click at [89, 277] on input "0" at bounding box center [94, 288] width 43 height 22
click at [105, 277] on input "1" at bounding box center [94, 288] width 43 height 22
click at [105, 277] on input "2" at bounding box center [94, 288] width 43 height 22
click at [105, 277] on input "3" at bounding box center [94, 288] width 43 height 22
click at [105, 277] on input "4" at bounding box center [94, 288] width 43 height 22
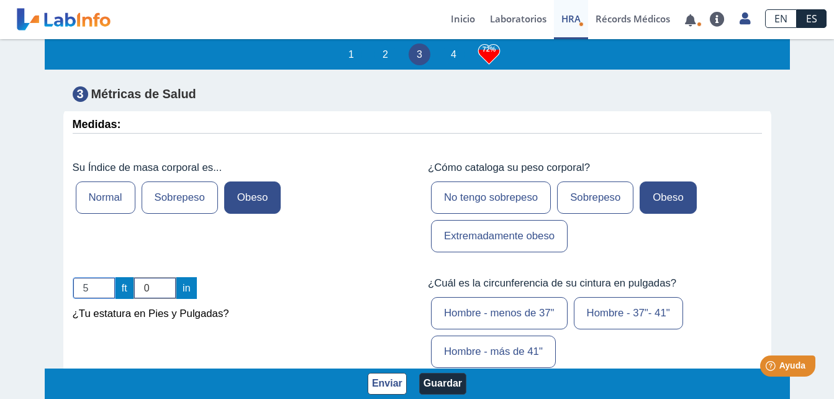
type input "5"
click at [105, 277] on input "5" at bounding box center [94, 288] width 43 height 22
click at [163, 277] on input "1" at bounding box center [155, 288] width 43 height 22
click at [163, 277] on input "2" at bounding box center [155, 288] width 43 height 22
click at [163, 277] on input "3" at bounding box center [155, 288] width 43 height 22
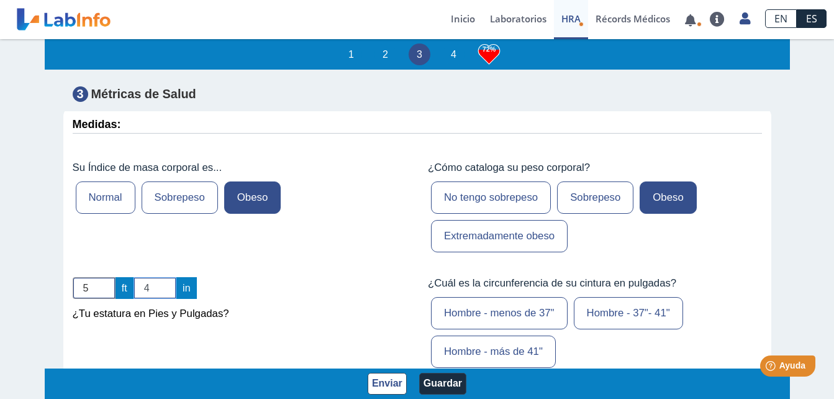
click at [163, 277] on input "4" at bounding box center [155, 288] width 43 height 22
click at [163, 277] on input "5" at bounding box center [155, 288] width 43 height 22
click at [163, 277] on input "6" at bounding box center [155, 288] width 43 height 22
click at [163, 277] on input "7" at bounding box center [155, 288] width 43 height 22
type input "8"
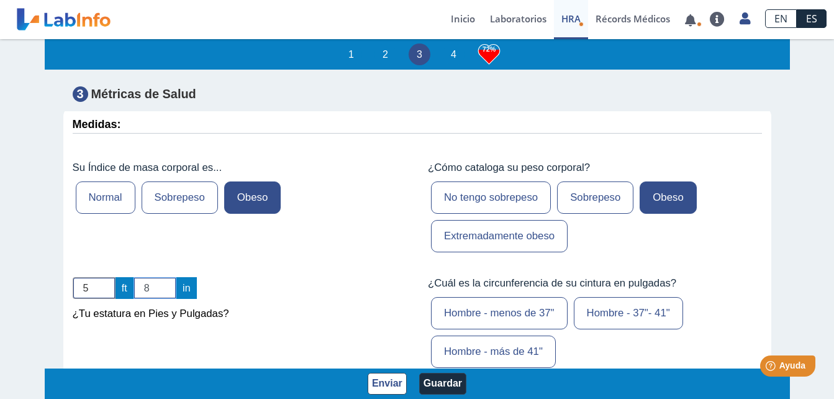
click at [163, 277] on input "8" at bounding box center [155, 288] width 43 height 22
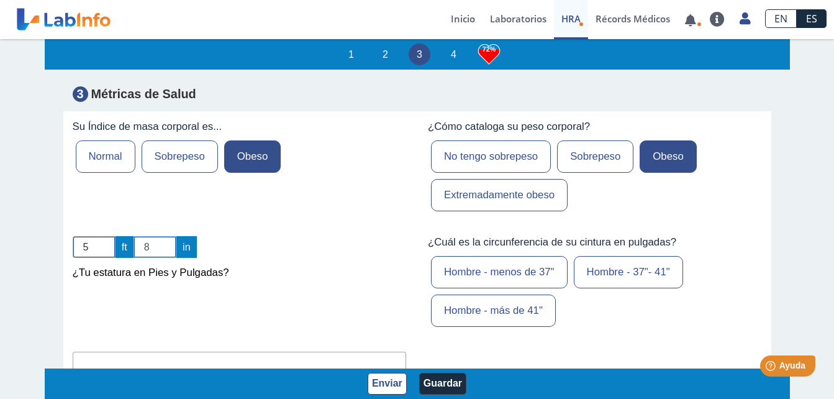
scroll to position [3790, 0]
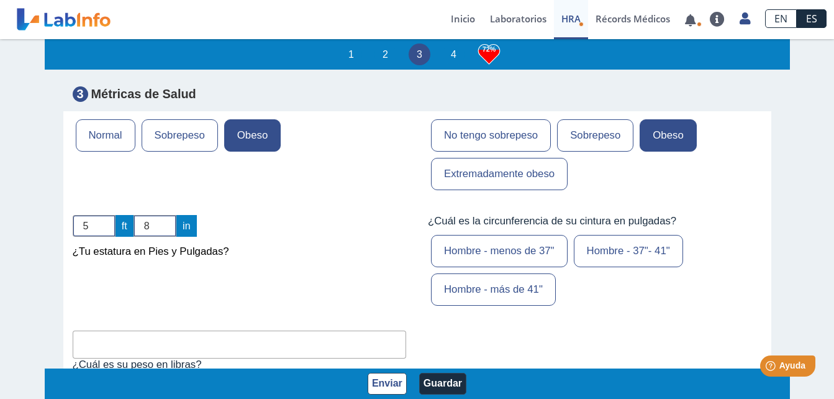
click at [577, 235] on label "Hombre - 37"- 41"" at bounding box center [628, 251] width 109 height 32
click at [0, 0] on input "Hombre - 37"- 41"" at bounding box center [0, 0] width 0 height 0
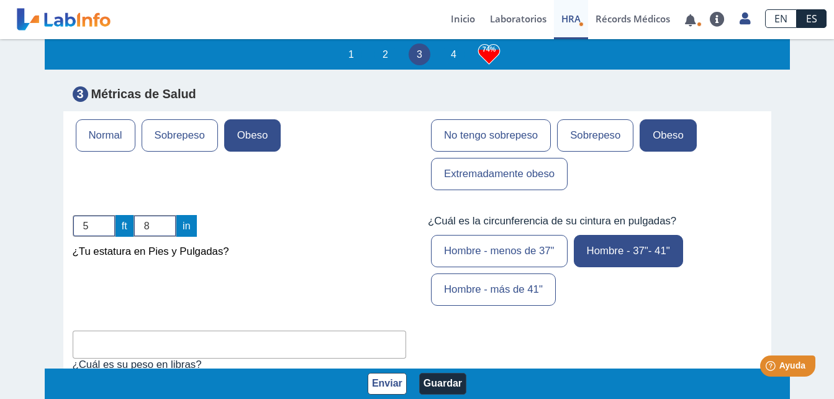
click at [211, 331] on input "text" at bounding box center [240, 345] width 334 height 28
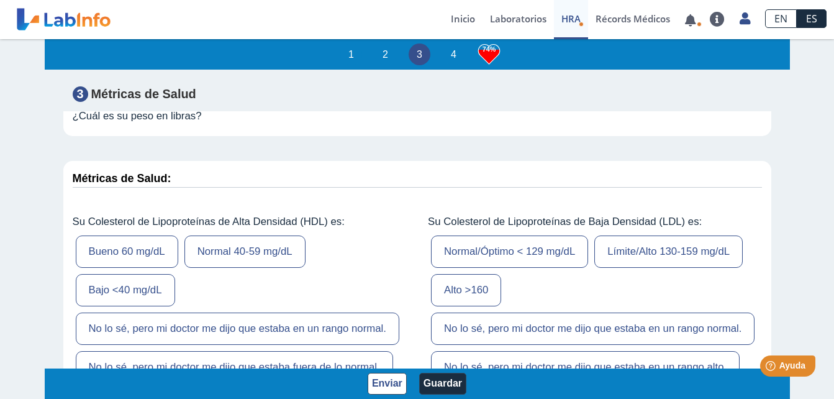
scroll to position [4101, 0]
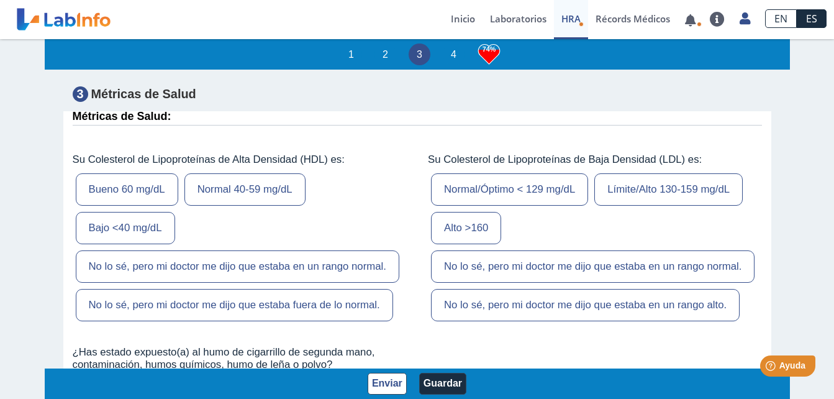
type input "230"
click at [147, 212] on label "Bajo <40 mg/dL" at bounding box center [125, 228] width 99 height 32
click at [0, 0] on input "Bajo <40 mg/dL" at bounding box center [0, 0] width 0 height 0
click at [612, 173] on label "Límite/Alto 130-159 mg/dL" at bounding box center [669, 189] width 148 height 32
click at [0, 0] on input "Límite/Alto 130-159 mg/dL" at bounding box center [0, 0] width 0 height 0
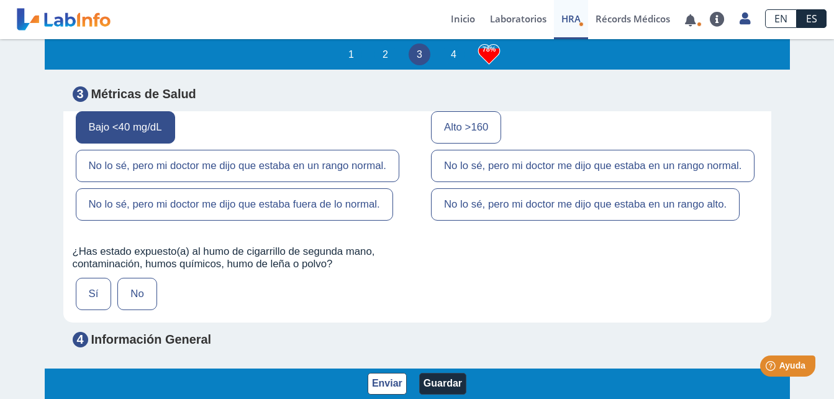
scroll to position [4225, 0]
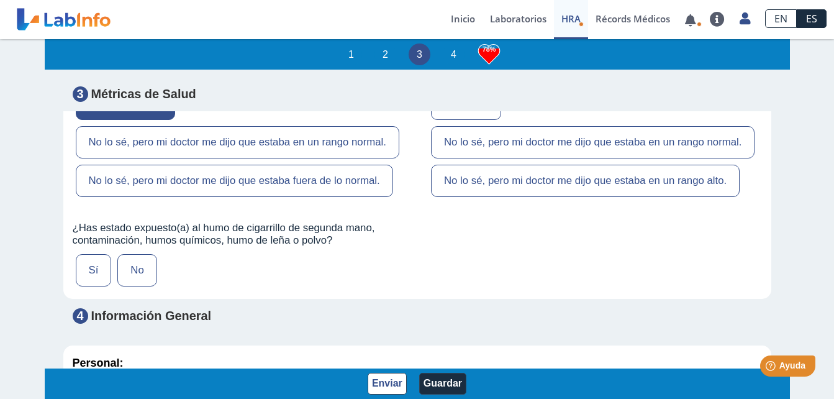
click at [124, 254] on label "No" at bounding box center [136, 270] width 39 height 32
click at [0, 0] on input "No" at bounding box center [0, 0] width 0 height 0
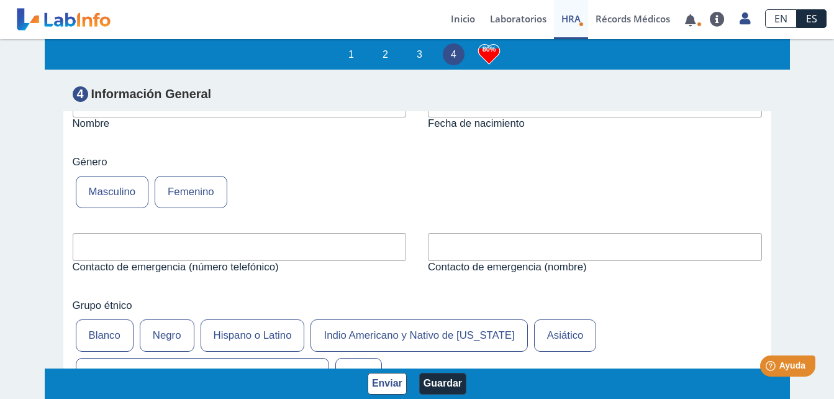
scroll to position [4598, 0]
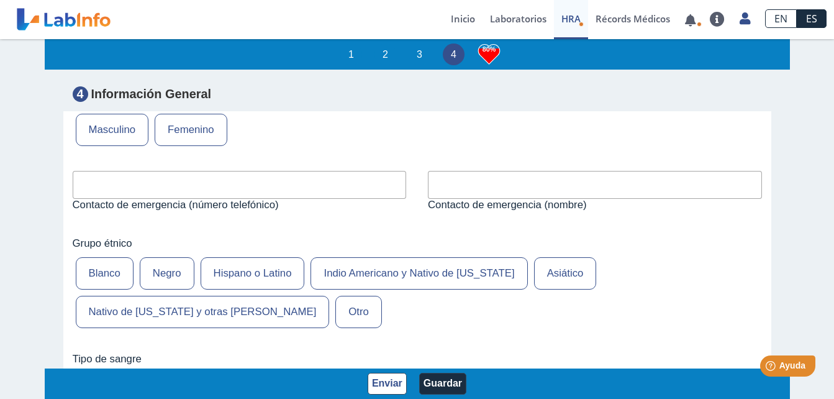
click at [257, 257] on label "Hispano o Latino" at bounding box center [253, 273] width 104 height 32
click at [0, 0] on input "Hispano o Latino" at bounding box center [0, 0] width 0 height 0
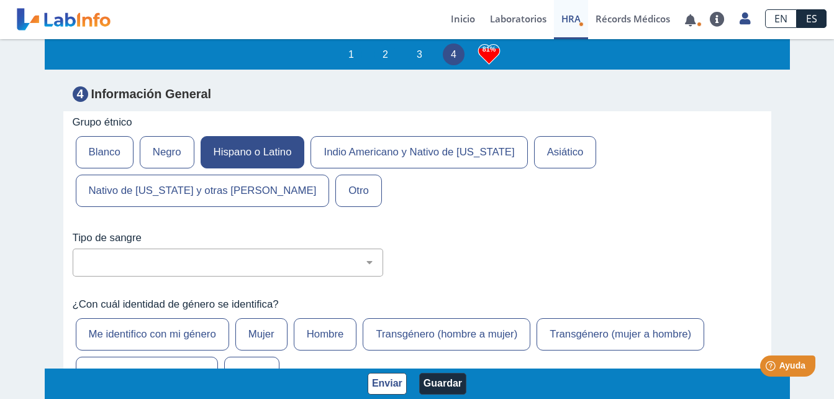
scroll to position [4722, 0]
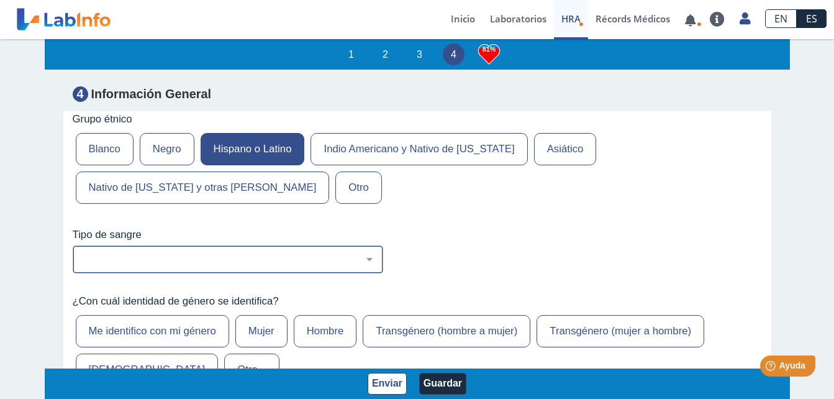
click at [269, 254] on select "No estoy seguro O Negativo O Positivo A Negativo A Positivo B Negativo B Positi…" at bounding box center [232, 260] width 299 height 12
select select "3: 229"
click at [83, 254] on select "No estoy seguro O Negativo O Positivo A Negativo A Positivo B Negativo B Positi…" at bounding box center [232, 260] width 299 height 12
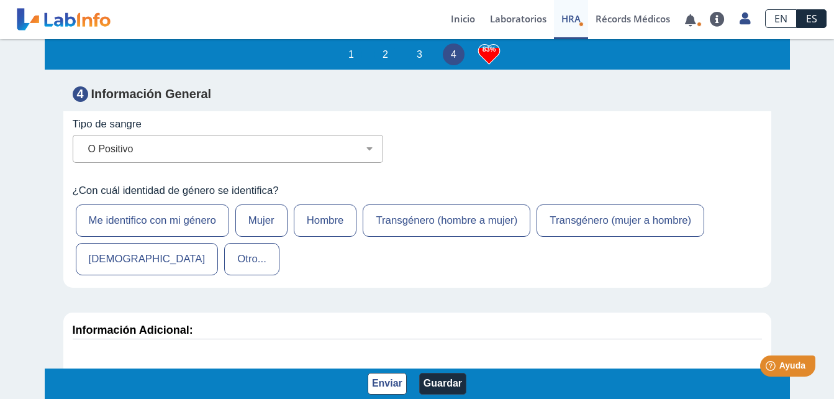
scroll to position [4846, 0]
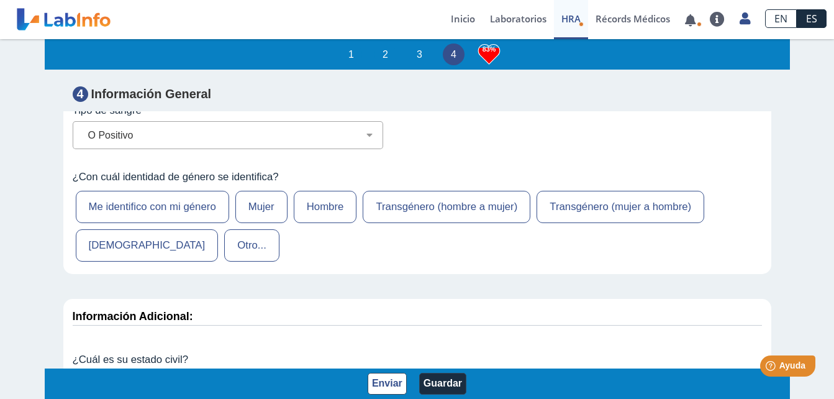
click at [311, 191] on label "Hombre" at bounding box center [325, 207] width 63 height 32
click at [0, 0] on input "Hombre" at bounding box center [0, 0] width 0 height 0
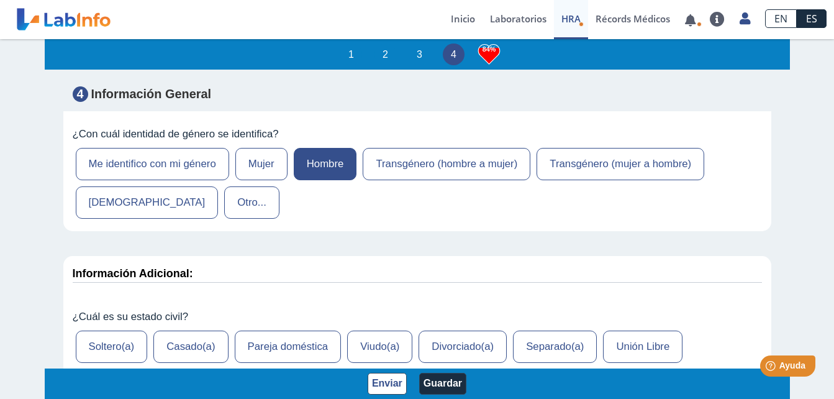
scroll to position [4908, 0]
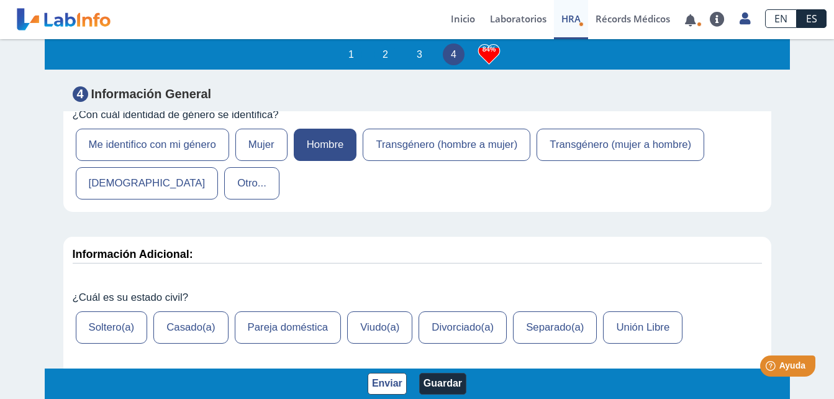
click at [201, 311] on label "Casado(a)" at bounding box center [190, 327] width 75 height 32
click at [0, 0] on input "Casado(a)" at bounding box center [0, 0] width 0 height 0
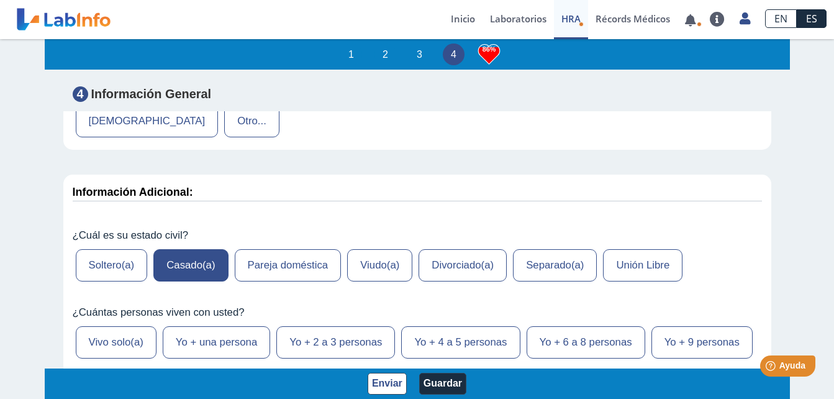
click at [432, 326] on label "Yo + 4 a 5 personas" at bounding box center [460, 342] width 119 height 32
click at [0, 0] on input "Yo + 4 a 5 personas" at bounding box center [0, 0] width 0 height 0
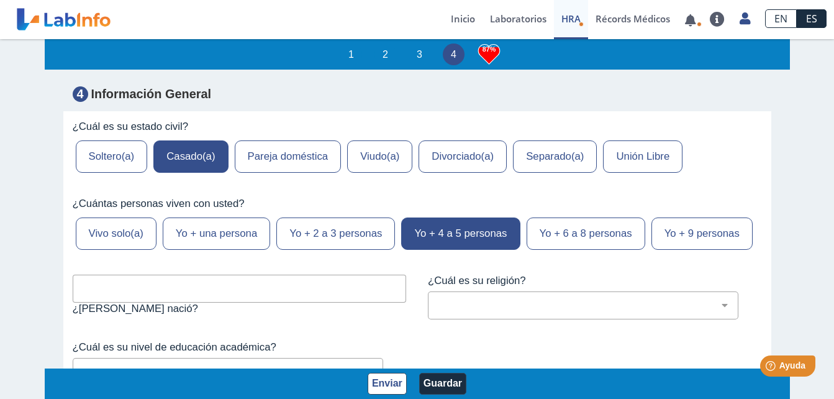
scroll to position [5095, 0]
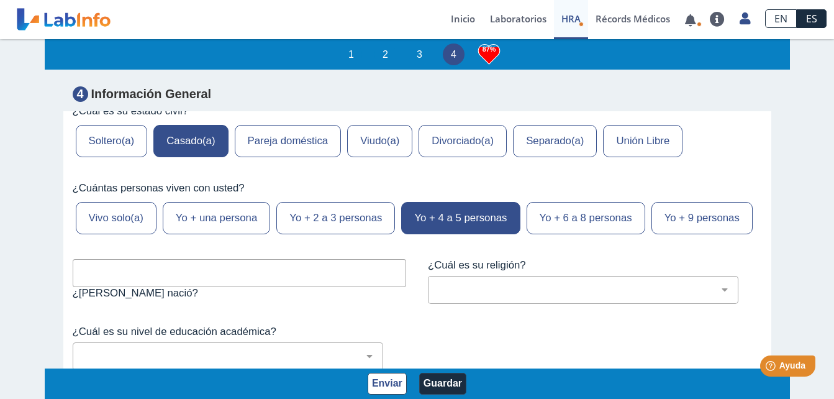
click at [288, 259] on input "text" at bounding box center [240, 273] width 334 height 28
type input "[PERSON_NAME] [US_STATE]"
click at [464, 284] on select "[DEMOGRAPHIC_DATA] (cualquier denominación) [DEMOGRAPHIC_DATA] [DEMOGRAPHIC_DAT…" at bounding box center [588, 290] width 299 height 12
select select "1: 216"
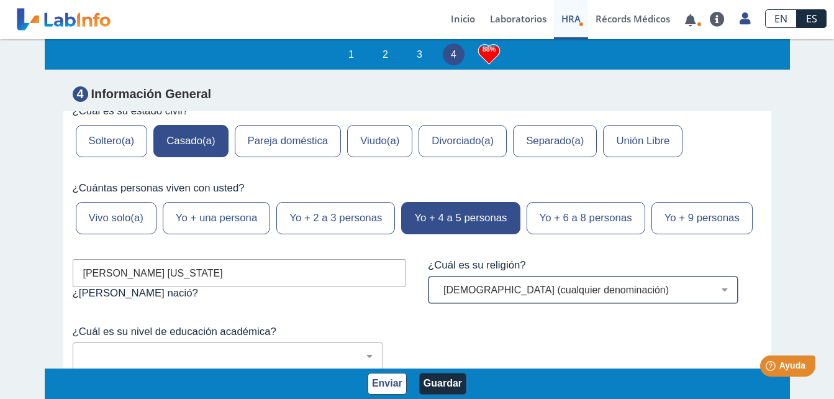
click at [439, 284] on select "[DEMOGRAPHIC_DATA] (cualquier denominación) [DEMOGRAPHIC_DATA] [DEMOGRAPHIC_DAT…" at bounding box center [588, 290] width 299 height 12
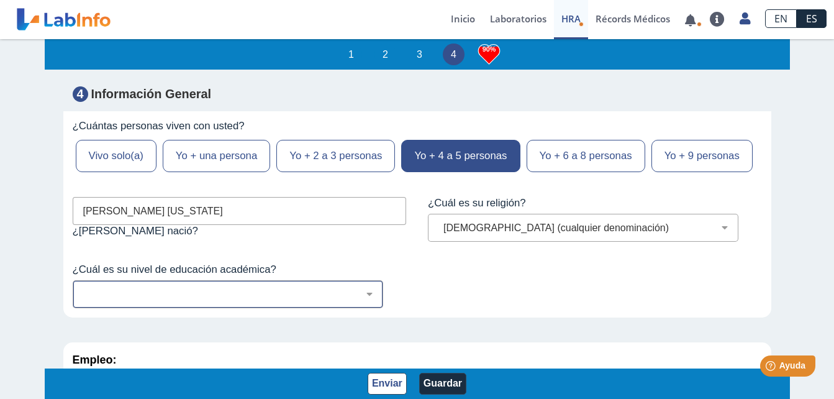
click at [303, 288] on select "No fui a la escuela Escuela primaria Algo de escuela secundaria o equivalente s…" at bounding box center [232, 294] width 299 height 12
select select "9: 282"
click at [83, 288] on select "No fui a la escuela Escuela primaria Algo de escuela secundaria o equivalente s…" at bounding box center [232, 294] width 299 height 12
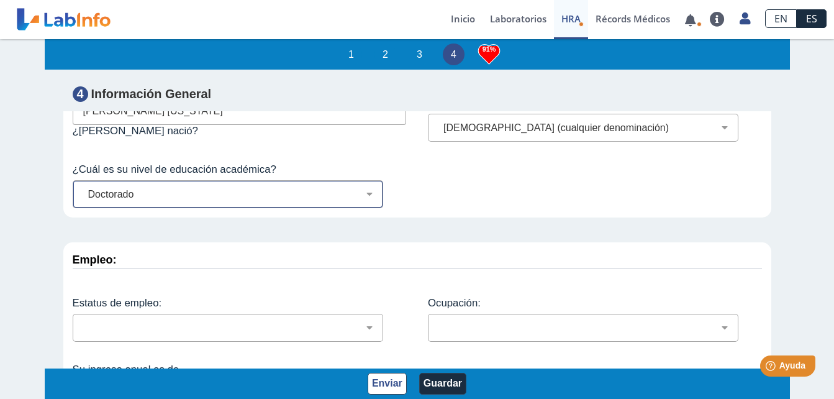
scroll to position [5268, 0]
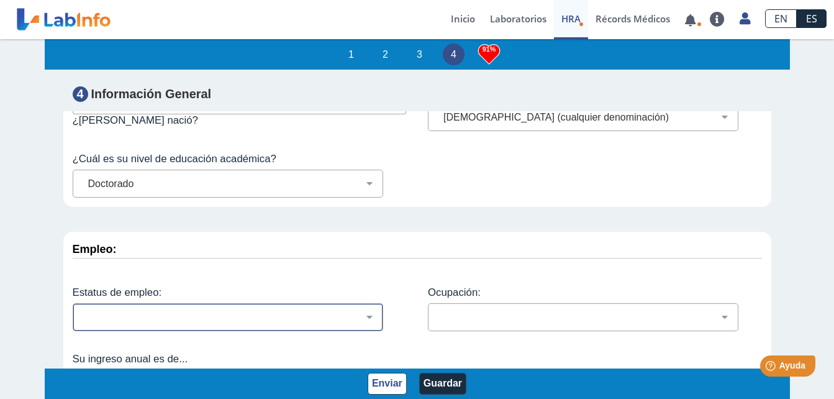
click at [249, 303] on div "Empleado a tiempo parcial Empleado a tiempo completo Servicio profesionales Sin…" at bounding box center [228, 317] width 311 height 28
click at [248, 311] on select "Empleado a tiempo parcial Empleado a tiempo completo Servicio profesionales Sin…" at bounding box center [232, 317] width 299 height 12
select select "3: 135"
click at [83, 311] on select "Empleado a tiempo parcial Empleado a tiempo completo Servicio profesionales Sin…" at bounding box center [232, 317] width 299 height 12
click at [451, 311] on select "Administración de empresas Servicios de protección Instalaciones, Reparaciones …" at bounding box center [588, 317] width 299 height 12
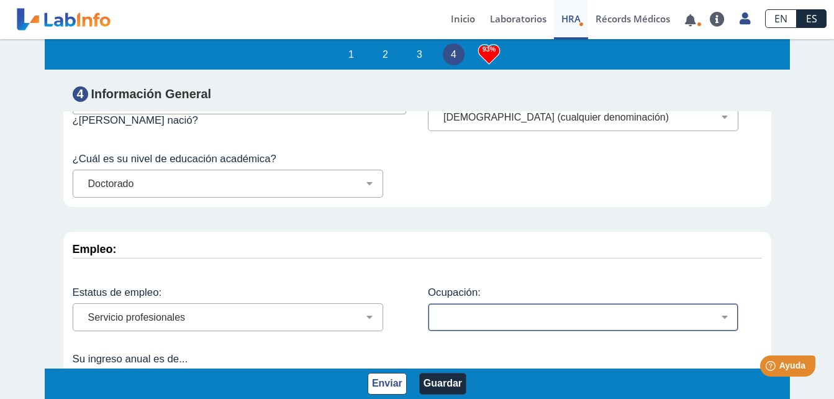
select select "24: 191"
click at [439, 311] on select "Administración de empresas Servicios de protección Instalaciones, Reparaciones …" at bounding box center [588, 317] width 299 height 12
click at [357, 378] on select "Menos de $12,000 $12,000-$16,000 $16,000-$24,000 $24,000-$30,000 $30,000-$40,00…" at bounding box center [232, 384] width 299 height 12
select select "6: 148"
click at [83, 378] on select "Menos de $12,000 $12,000-$16,000 $16,000-$24,000 $24,000-$30,000 $30,000-$40,00…" at bounding box center [232, 384] width 299 height 12
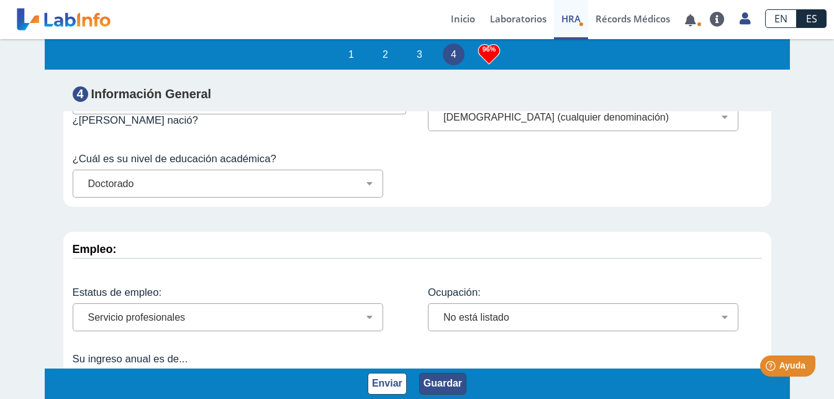
click at [437, 385] on button "Guardar" at bounding box center [442, 384] width 47 height 22
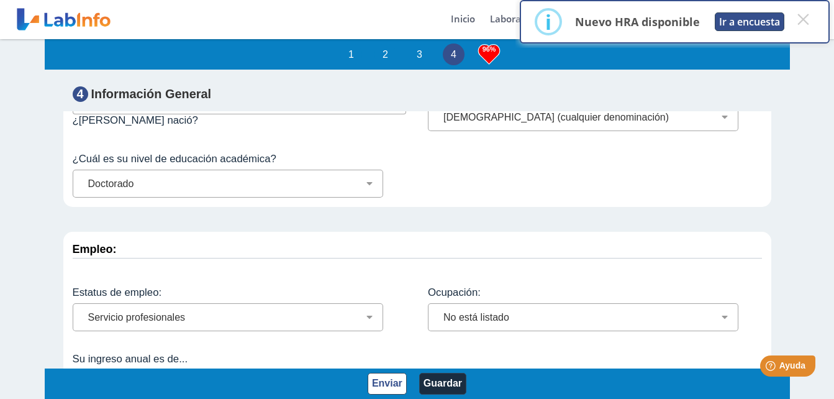
click at [764, 19] on button "Ir a encuesta" at bounding box center [750, 21] width 70 height 19
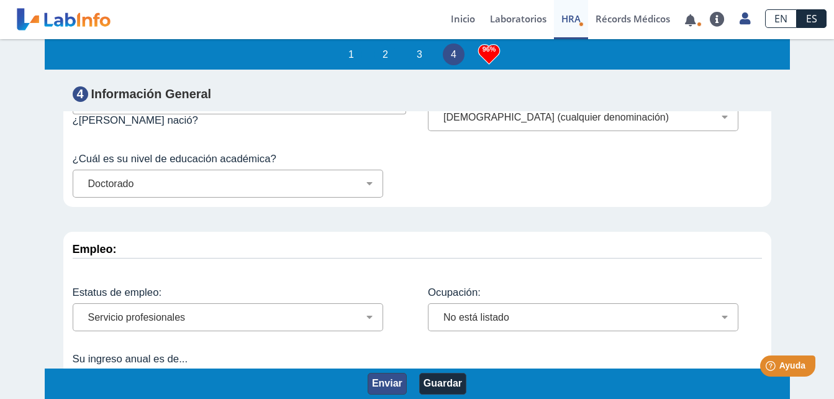
click at [385, 385] on button "Enviar" at bounding box center [387, 384] width 39 height 22
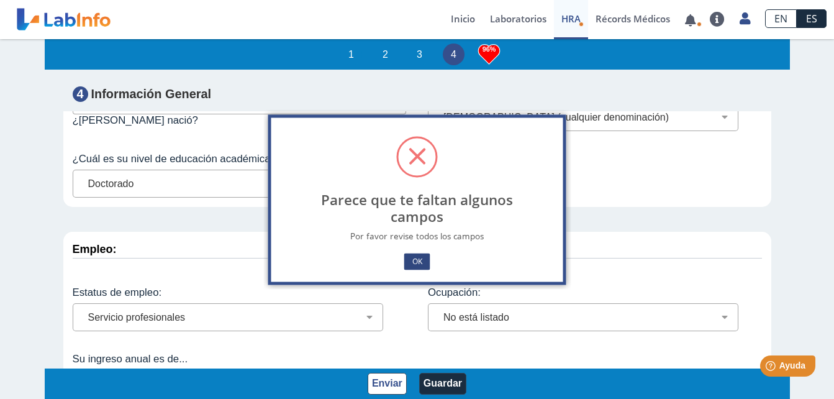
click at [428, 255] on button "OK" at bounding box center [417, 261] width 26 height 17
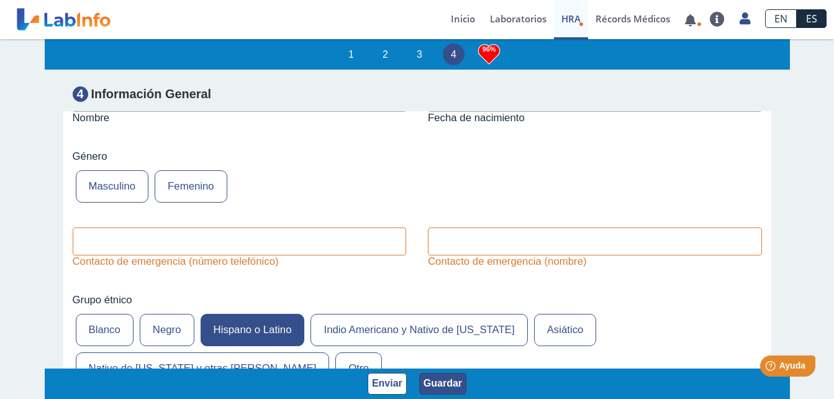
scroll to position [4522, 0]
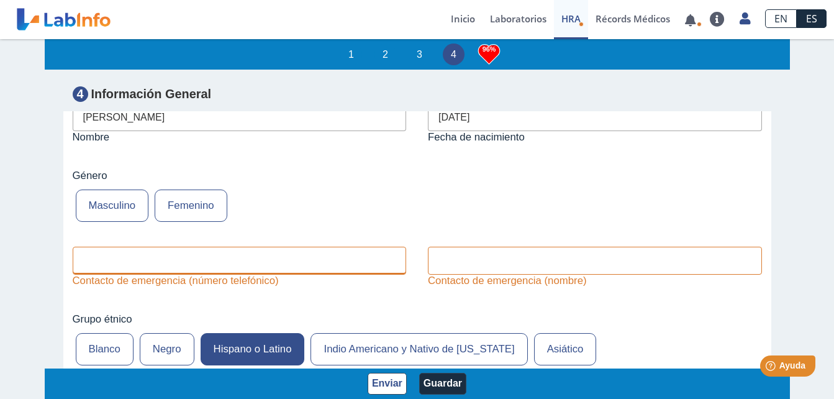
click at [155, 247] on input "text" at bounding box center [240, 261] width 334 height 28
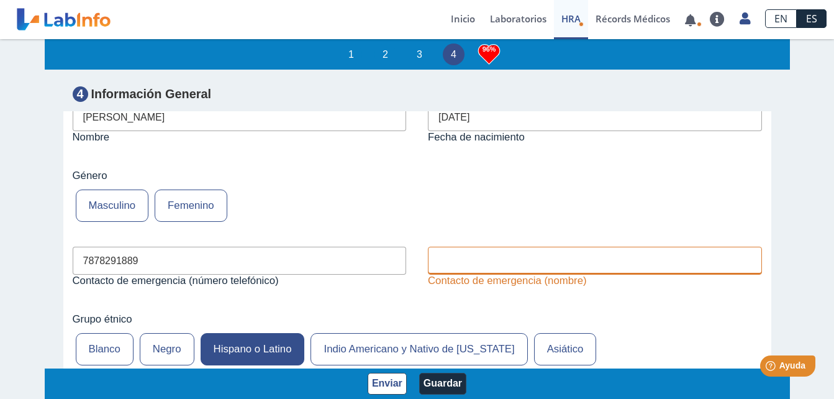
type input "7878291889"
click at [437, 247] on input "text" at bounding box center [595, 261] width 334 height 28
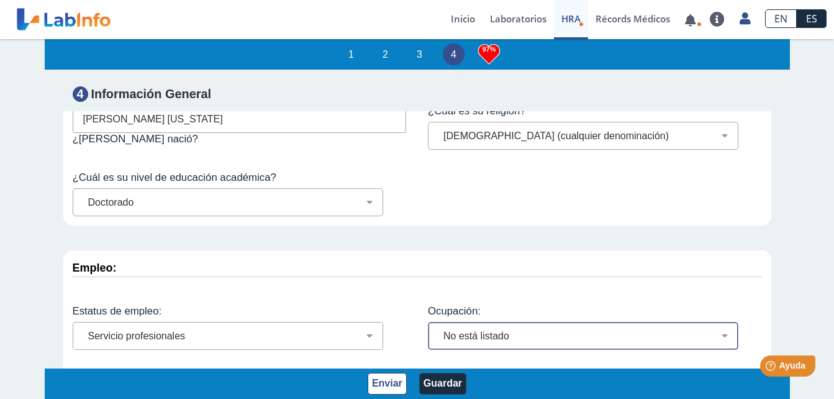
scroll to position [5268, 0]
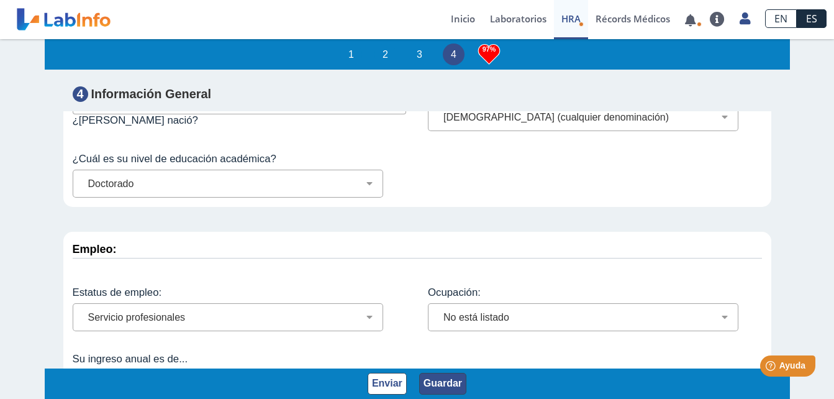
type input "[PERSON_NAME]"
click at [428, 383] on button "Guardar" at bounding box center [442, 384] width 47 height 22
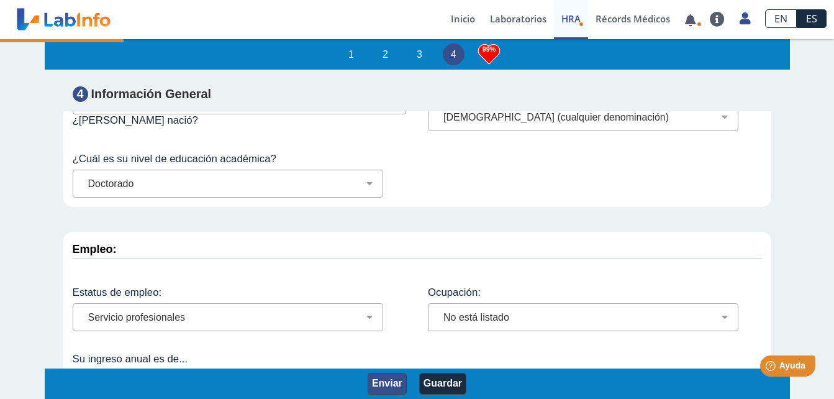
click at [393, 383] on button "Enviar" at bounding box center [387, 384] width 39 height 22
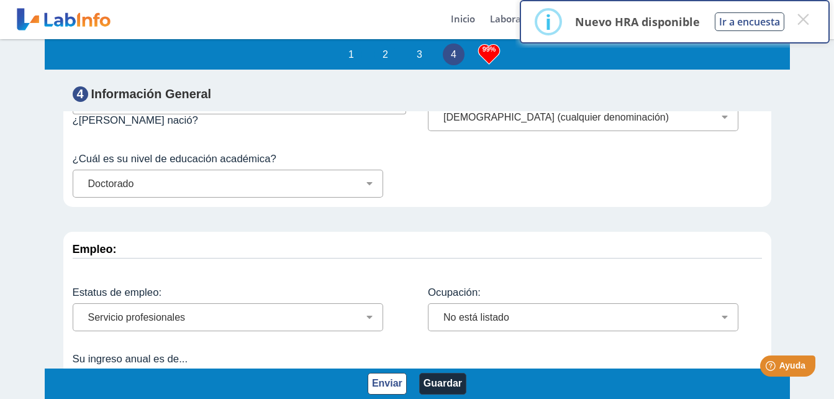
click at [428, 286] on label "Ocupación:" at bounding box center [595, 292] width 334 height 12
click at [739, 19] on button "Ir a encuesta" at bounding box center [750, 21] width 70 height 19
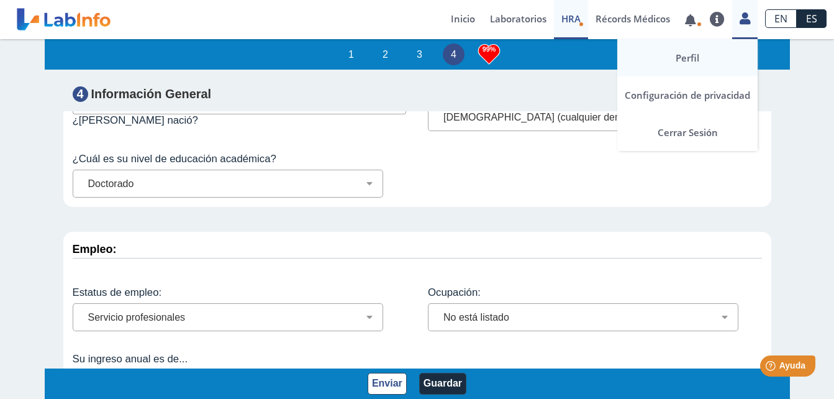
click at [691, 48] on link "Perfil" at bounding box center [688, 57] width 140 height 37
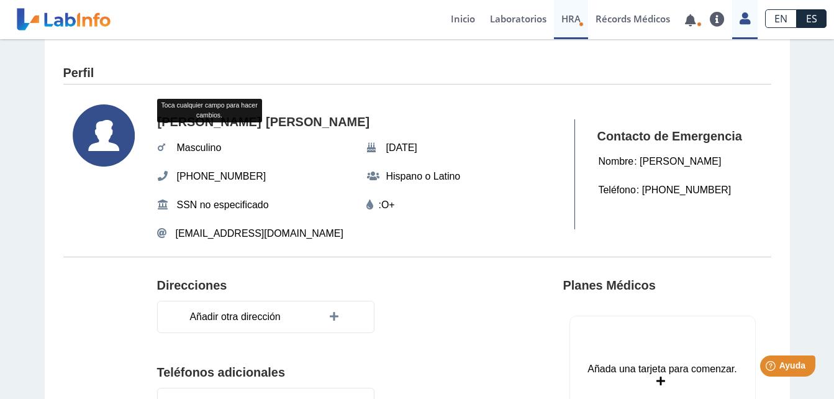
click at [567, 19] on span "HRA" at bounding box center [571, 18] width 19 height 12
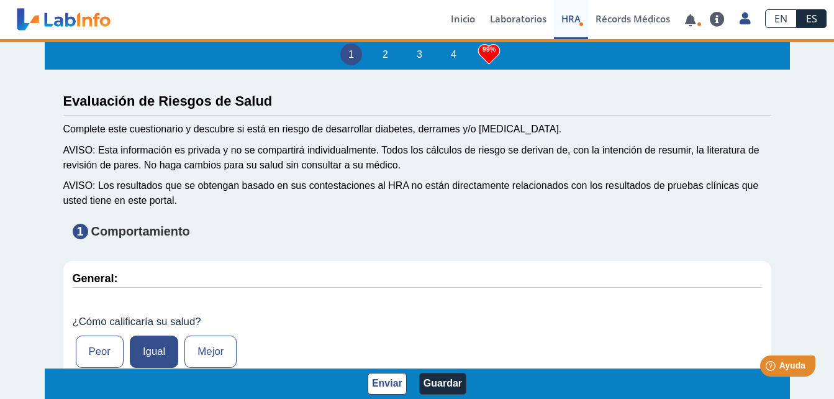
type input "230"
type input "[PERSON_NAME]"
type input "[DATE]"
type input "7878291889"
type input "[PERSON_NAME]"
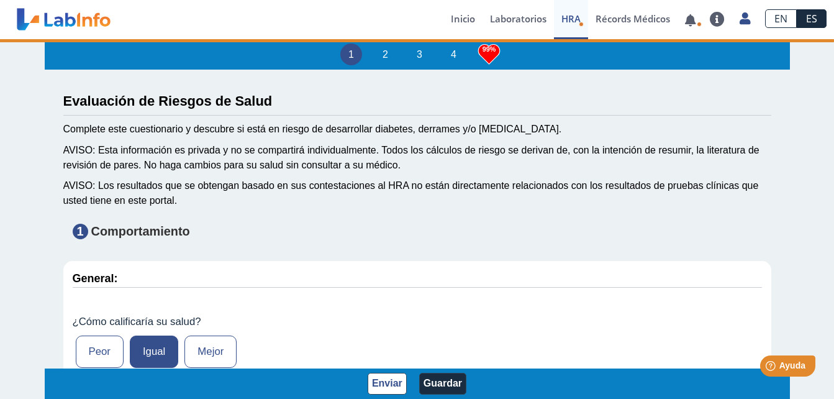
select select "3: 229"
type input "[PERSON_NAME] [US_STATE]"
select select "1: 216"
select select "9: 282"
select select "3: 135"
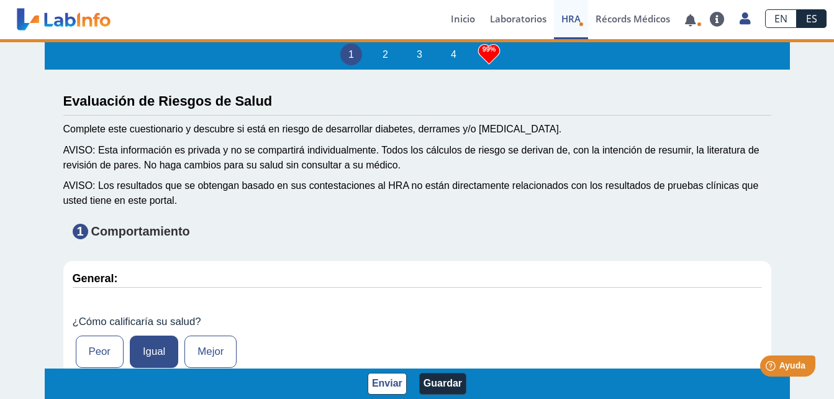
select select "24: 191"
select select "6: 148"
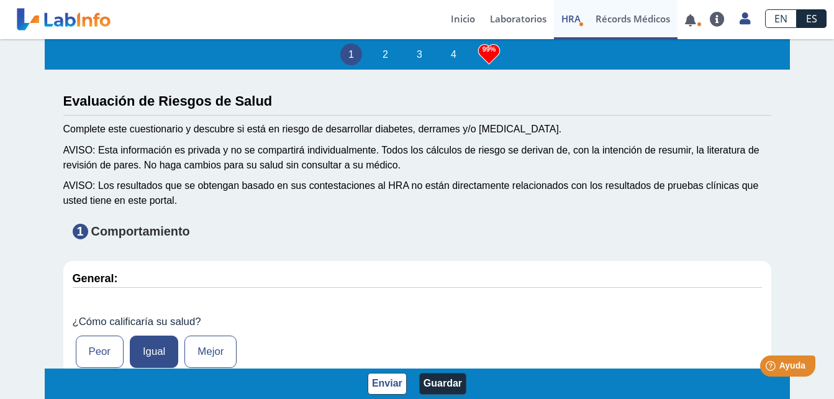
click at [628, 22] on link "Récords Médicos" at bounding box center [632, 19] width 89 height 39
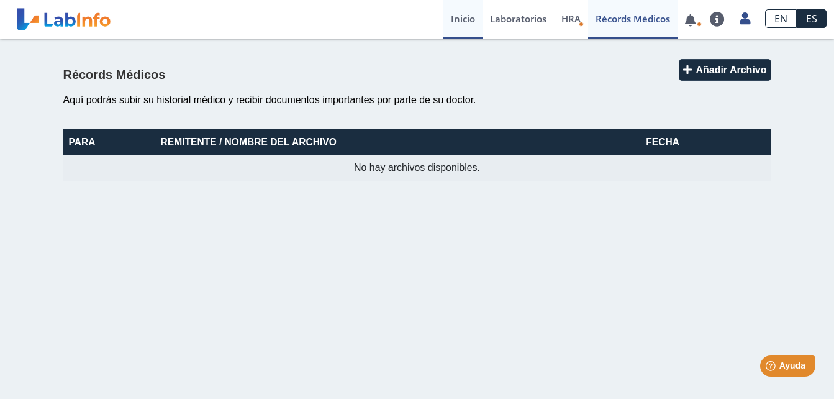
click at [467, 19] on link "Inicio" at bounding box center [463, 19] width 39 height 39
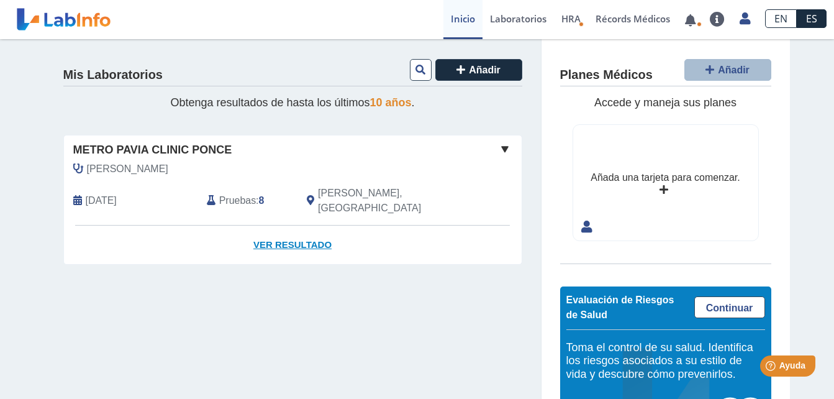
click at [292, 233] on link "Ver Resultado" at bounding box center [293, 245] width 458 height 39
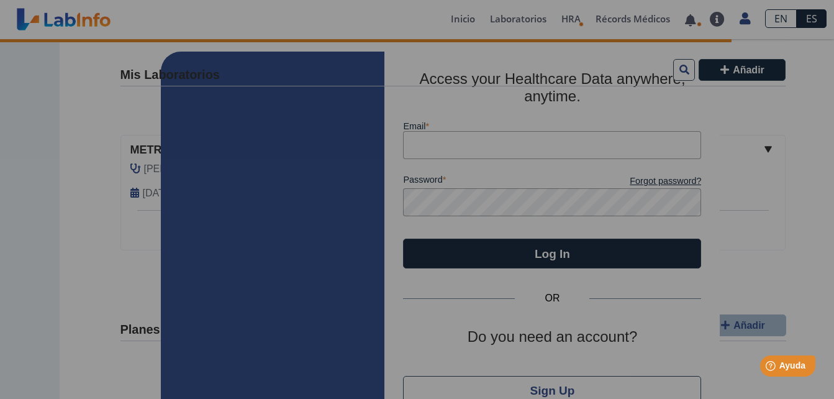
type input "[EMAIL_ADDRESS][DOMAIN_NAME]"
